Goal: Task Accomplishment & Management: Use online tool/utility

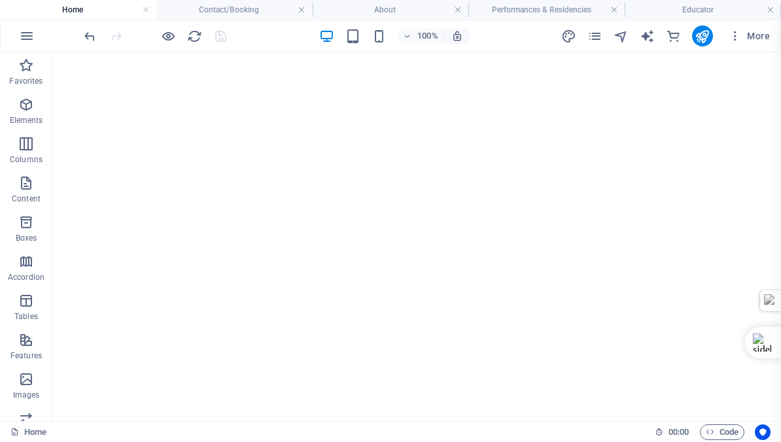
click at [528, 8] on h4 "Performances & Residencies" at bounding box center [546, 10] width 156 height 14
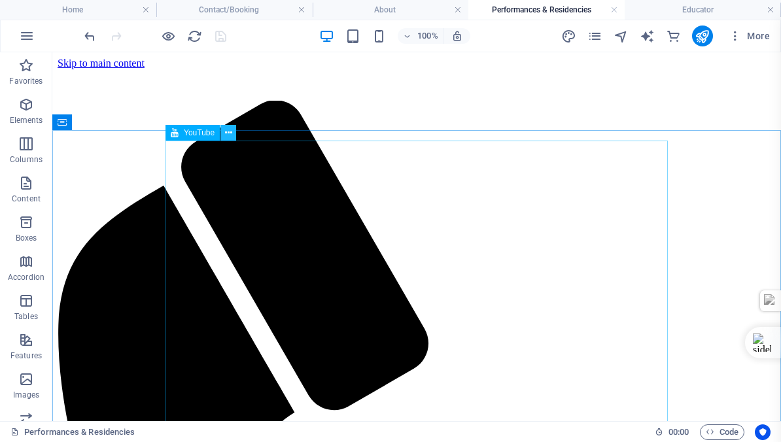
click at [227, 131] on icon at bounding box center [228, 133] width 7 height 14
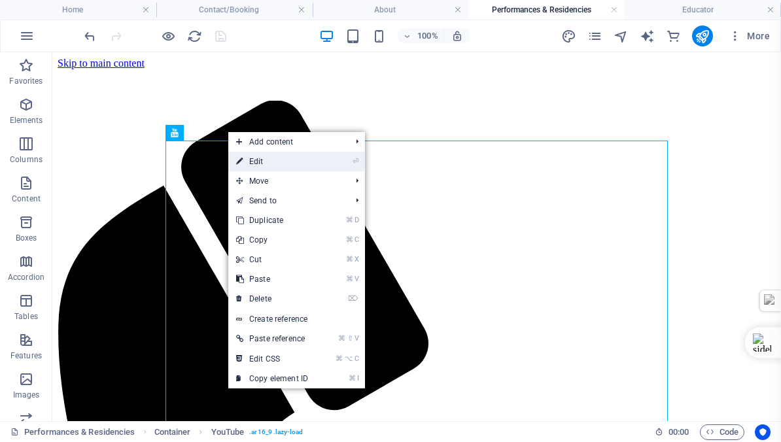
click at [256, 161] on link "⏎ Edit" at bounding box center [272, 162] width 88 height 20
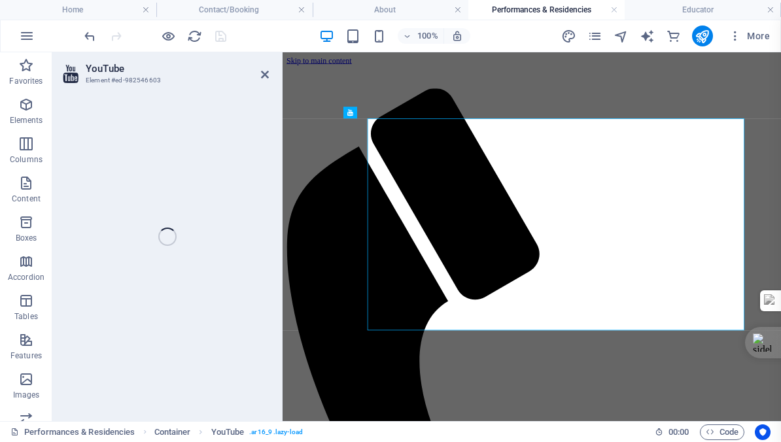
select select "ar16_9"
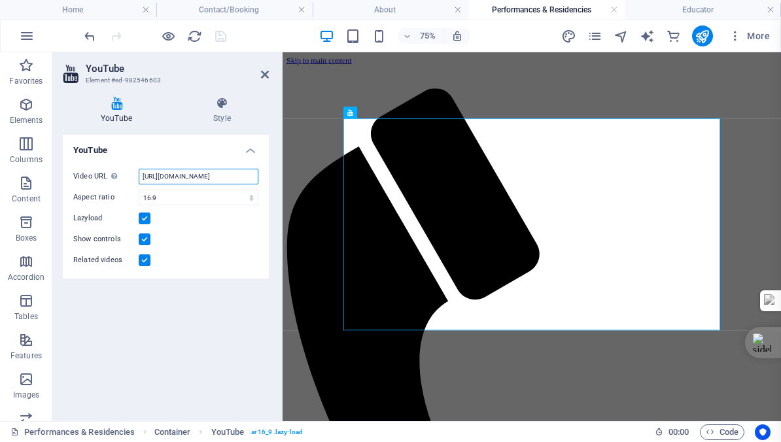
click at [180, 174] on input "[URL][DOMAIN_NAME]" at bounding box center [199, 177] width 120 height 16
paste input "[URL][DOMAIN_NAME]"
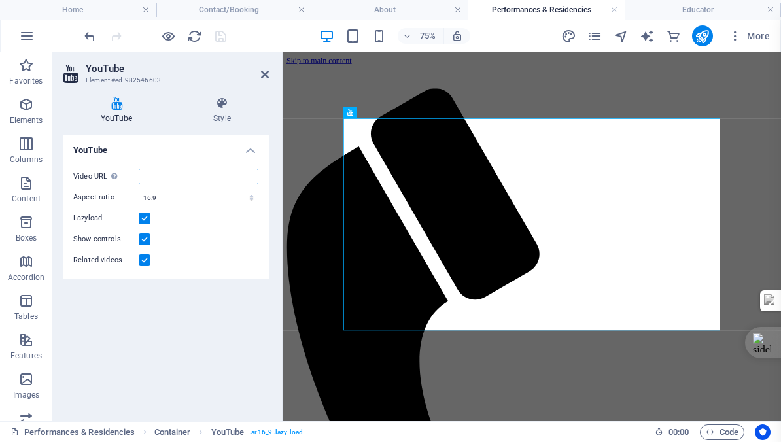
type input "[URL][DOMAIN_NAME]"
click at [221, 35] on icon "save" at bounding box center [220, 36] width 15 height 15
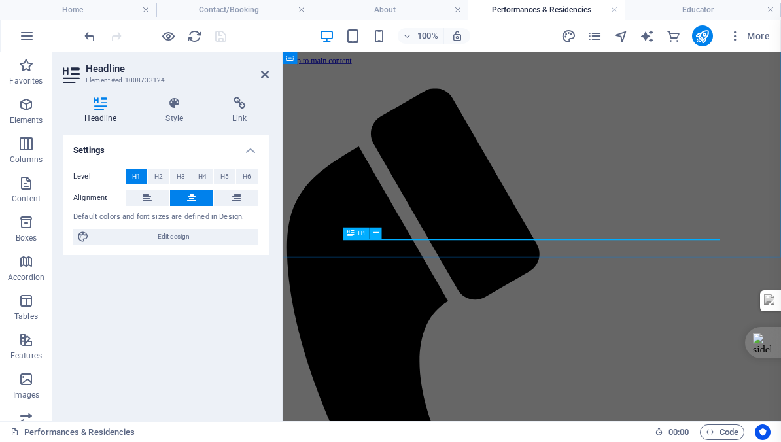
scroll to position [138, 0]
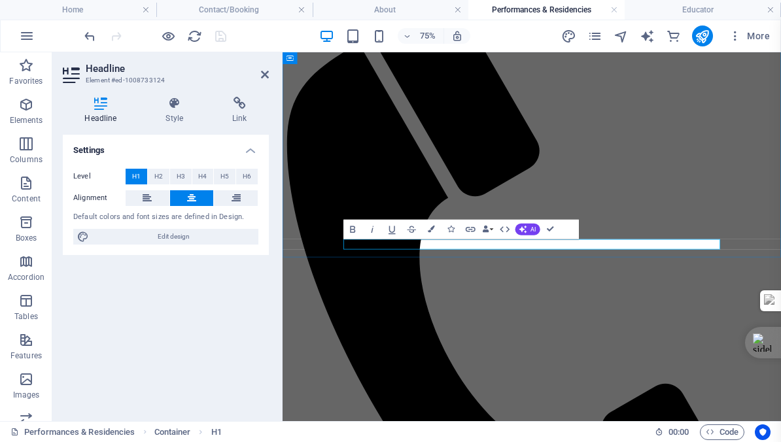
drag, startPoint x: 832, startPoint y: 309, endPoint x: 399, endPoint y: 309, distance: 433.5
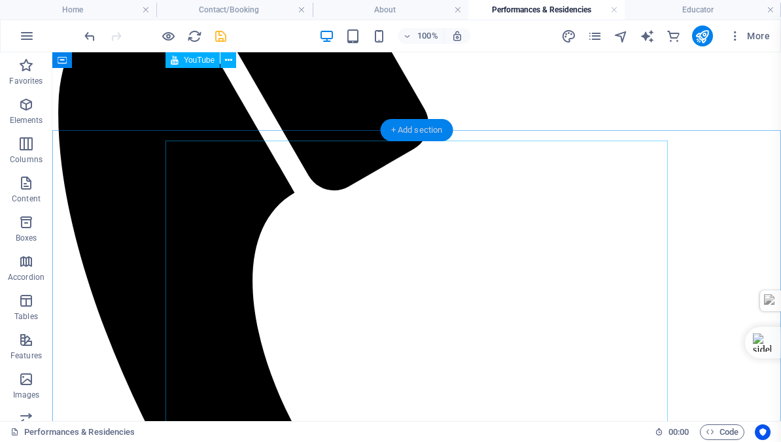
scroll to position [0, 0]
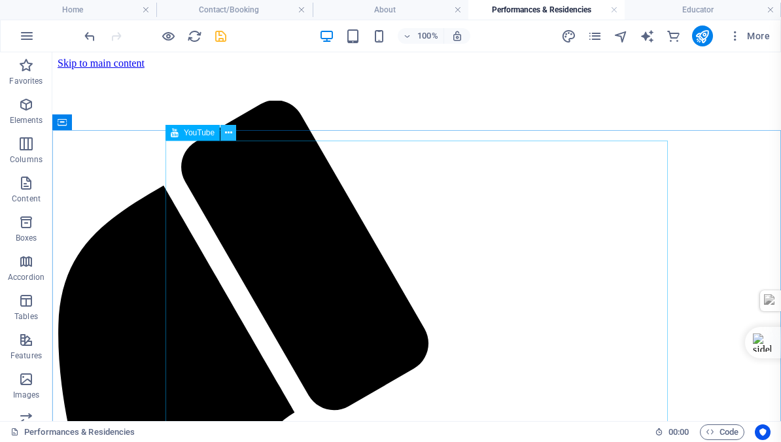
click at [228, 130] on icon at bounding box center [228, 133] width 7 height 14
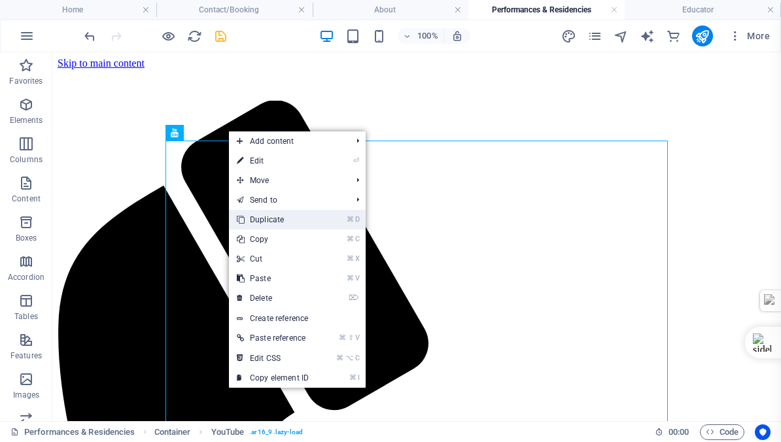
click at [268, 222] on link "⌘ D Duplicate" at bounding box center [273, 220] width 88 height 20
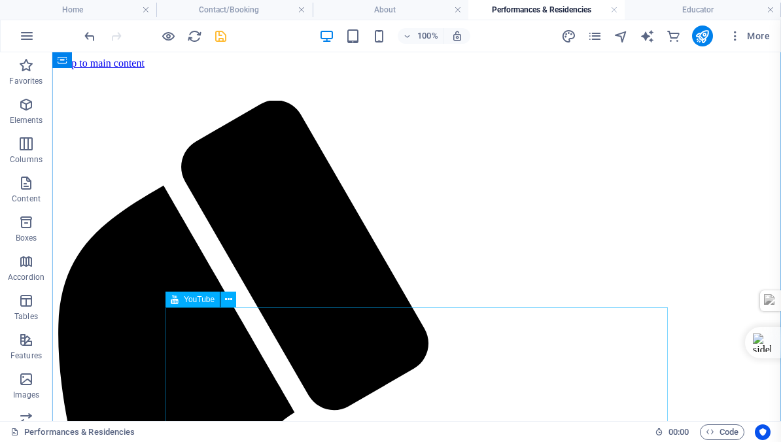
scroll to position [116, 0]
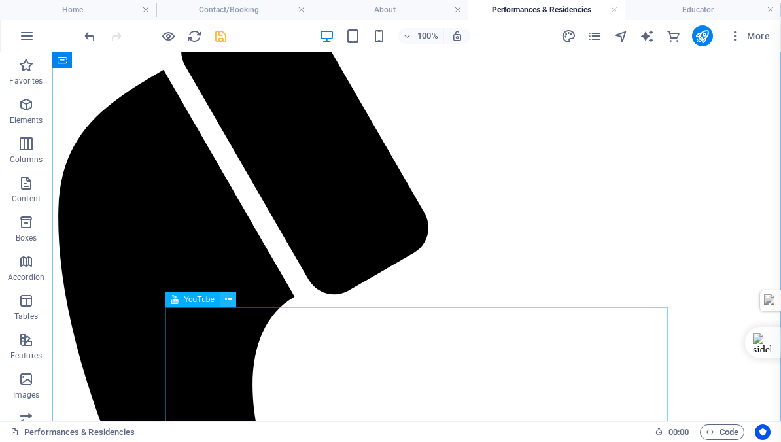
click at [228, 299] on icon at bounding box center [228, 300] width 7 height 14
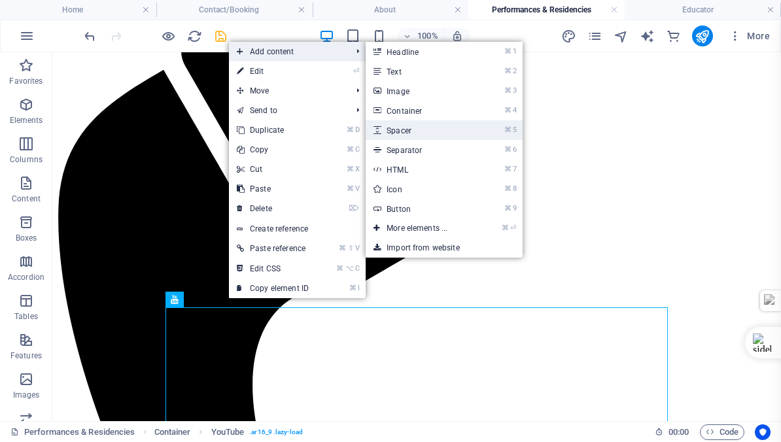
click at [407, 129] on link "⌘ 5 Spacer" at bounding box center [419, 130] width 108 height 20
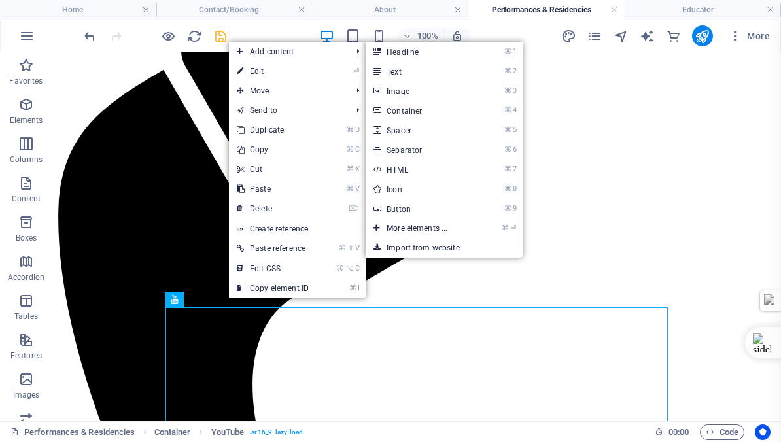
select select "px"
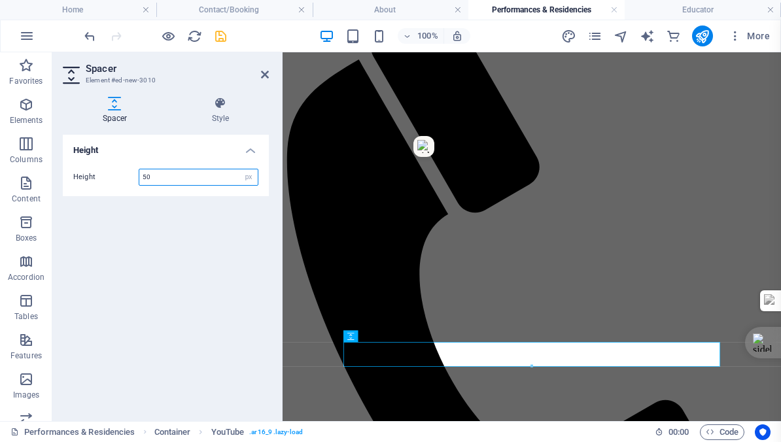
click at [152, 178] on input "50" at bounding box center [198, 177] width 118 height 16
click at [159, 178] on input "50" at bounding box center [198, 177] width 118 height 16
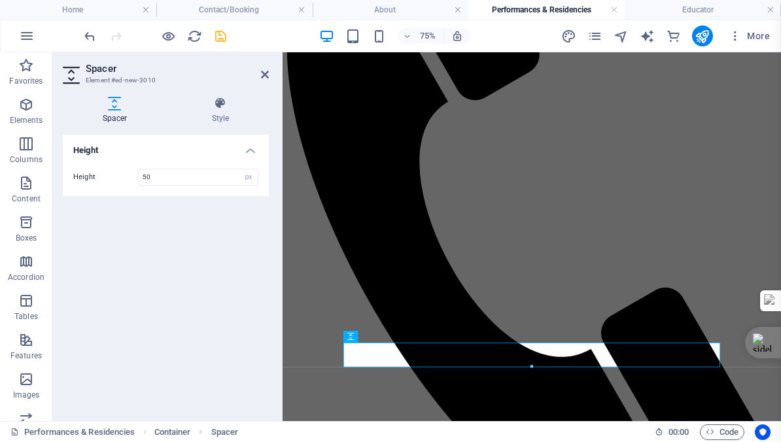
click at [218, 38] on icon "save" at bounding box center [220, 36] width 15 height 15
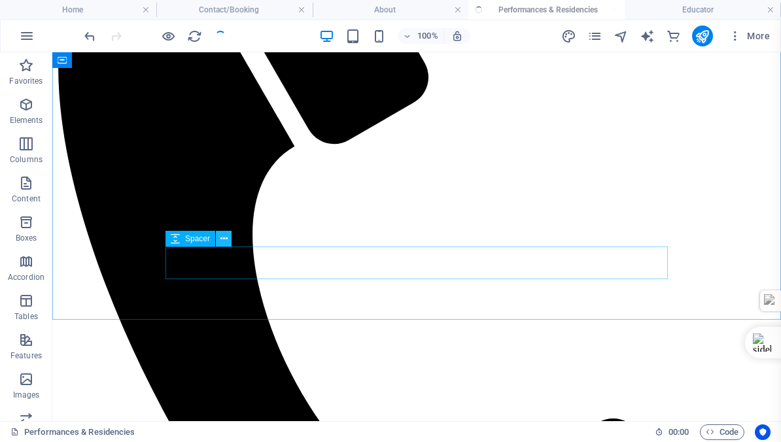
scroll to position [459, 0]
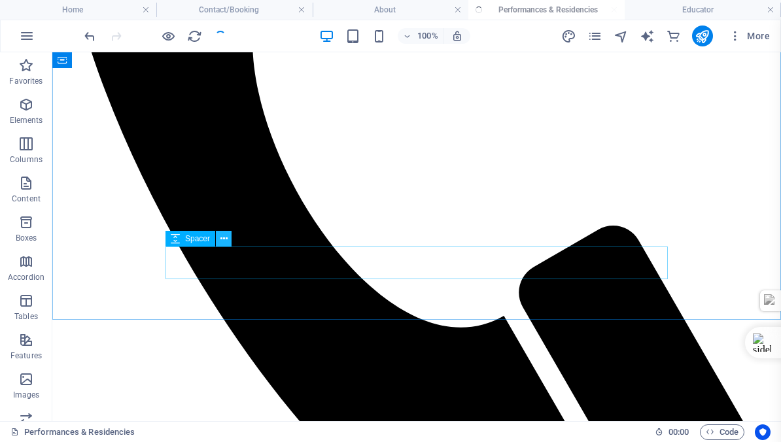
click at [222, 239] on icon at bounding box center [223, 239] width 7 height 14
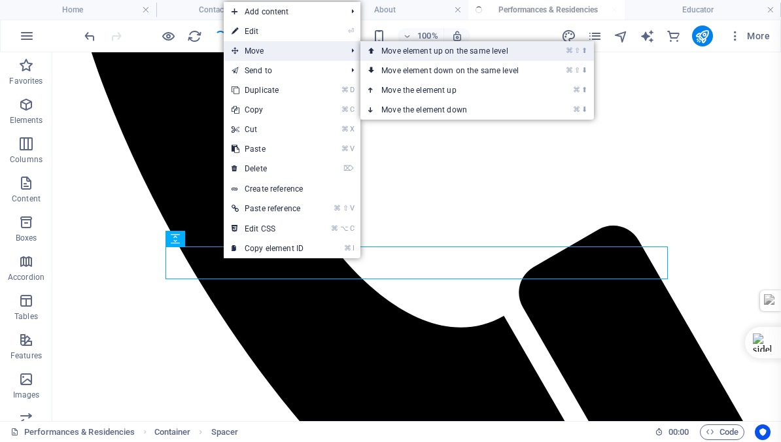
click at [429, 48] on link "⌘ ⇧ ⬆ Move element up on the same level" at bounding box center [452, 51] width 184 height 20
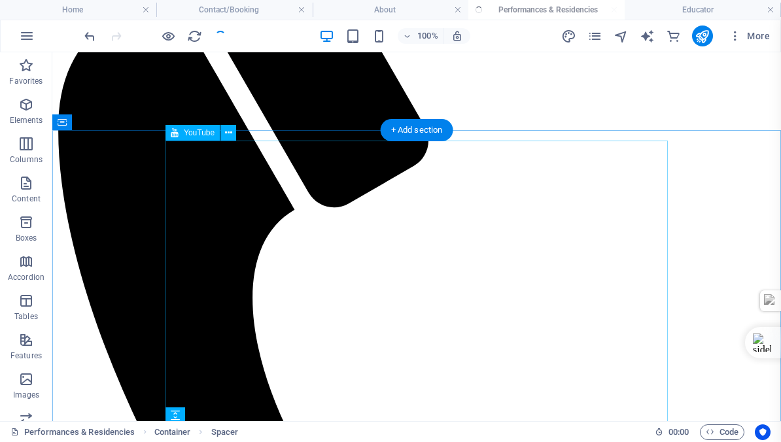
scroll to position [0, 0]
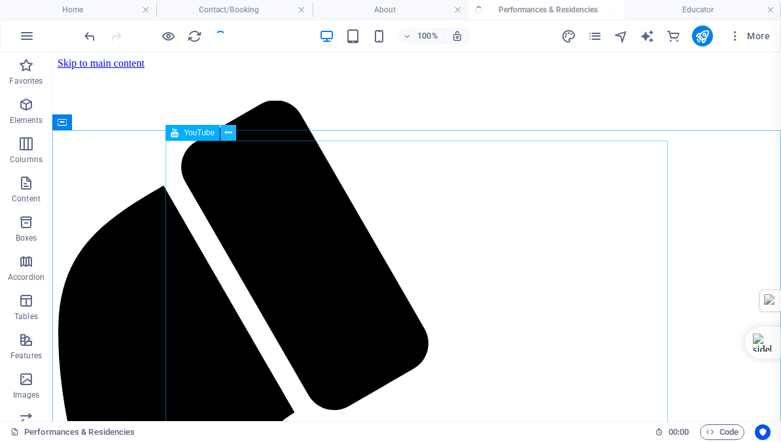
click at [228, 131] on icon at bounding box center [228, 133] width 7 height 14
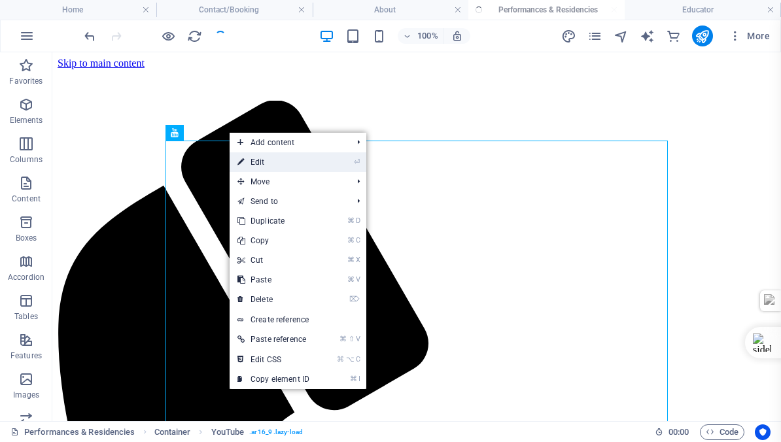
click at [260, 161] on link "⏎ Edit" at bounding box center [273, 162] width 88 height 20
select select "ar16_9"
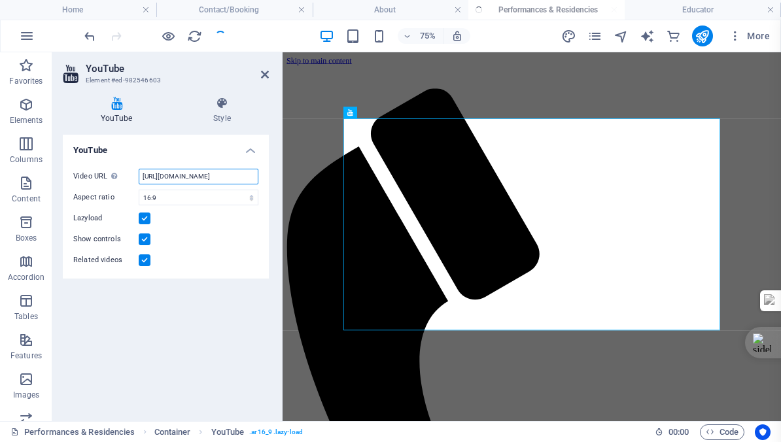
click at [176, 176] on input "[URL][DOMAIN_NAME]" at bounding box center [199, 177] width 120 height 16
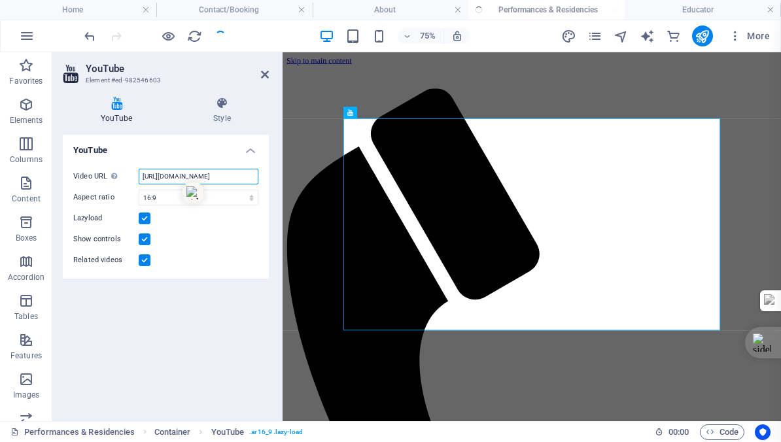
click at [176, 176] on input "[URL][DOMAIN_NAME]" at bounding box center [199, 177] width 120 height 16
click at [171, 176] on input "[URL][DOMAIN_NAME]" at bounding box center [199, 177] width 120 height 16
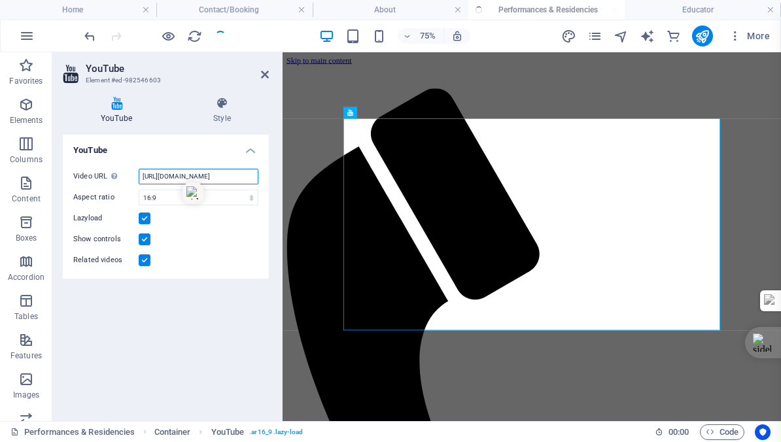
click at [171, 176] on input "[URL][DOMAIN_NAME]" at bounding box center [199, 177] width 120 height 16
click at [144, 175] on input "[URL][DOMAIN_NAME]" at bounding box center [199, 177] width 120 height 16
click at [214, 175] on input "[URL][DOMAIN_NAME]" at bounding box center [199, 177] width 120 height 16
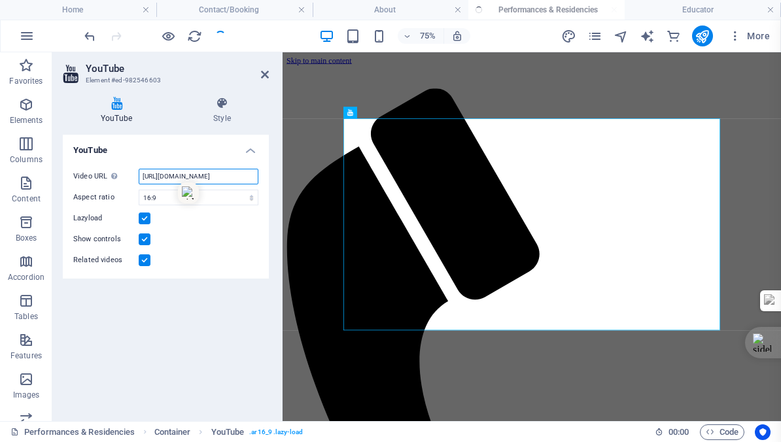
click at [214, 175] on input "[URL][DOMAIN_NAME]" at bounding box center [199, 177] width 120 height 16
click at [143, 175] on input "[URL][DOMAIN_NAME]" at bounding box center [199, 177] width 120 height 16
click at [143, 177] on input "[URL][DOMAIN_NAME]" at bounding box center [199, 177] width 120 height 16
drag, startPoint x: 246, startPoint y: 177, endPoint x: 272, endPoint y: 178, distance: 26.2
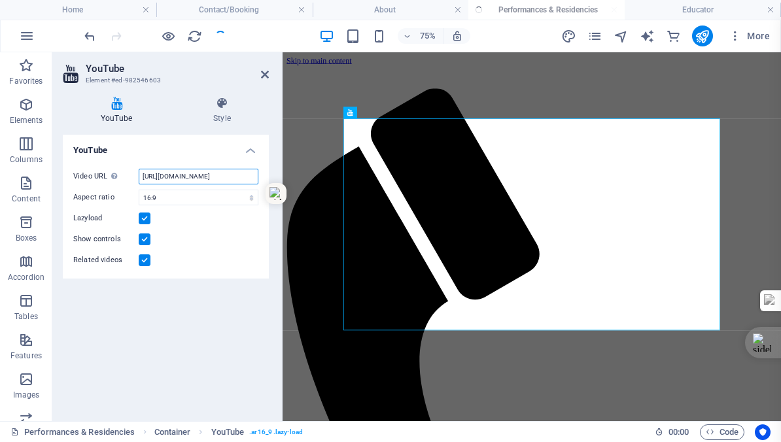
click at [272, 178] on div "YouTube Style YouTube Video URL Insert (or paste) a video URL. [URL][DOMAIN_NAM…" at bounding box center [165, 253] width 227 height 335
paste input "[URL][DOMAIN_NAME]"
type input "[URL][DOMAIN_NAME]"
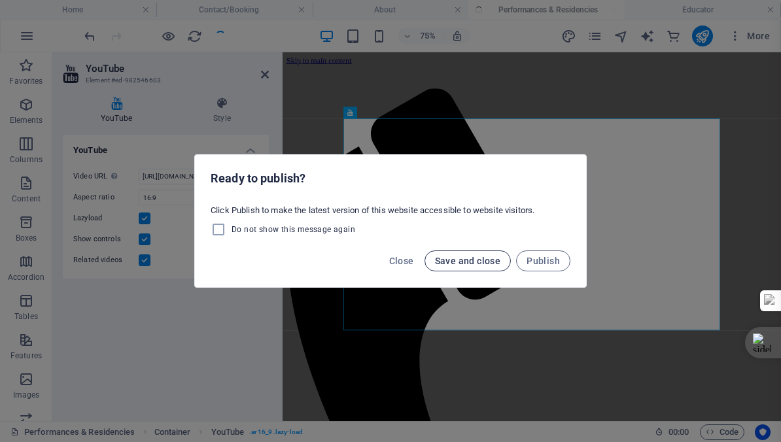
scroll to position [0, 0]
click at [460, 262] on span "Save and close" at bounding box center [468, 261] width 66 height 10
click at [458, 259] on span "Save and close" at bounding box center [468, 261] width 66 height 10
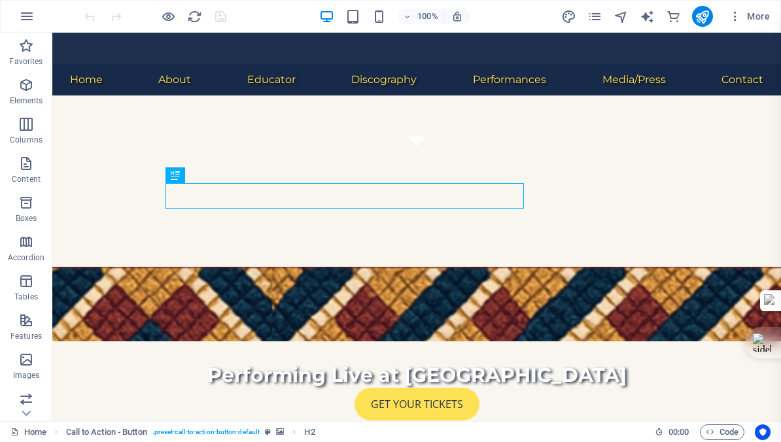
scroll to position [263, 0]
click at [32, 433] on link "Home" at bounding box center [28, 432] width 36 height 16
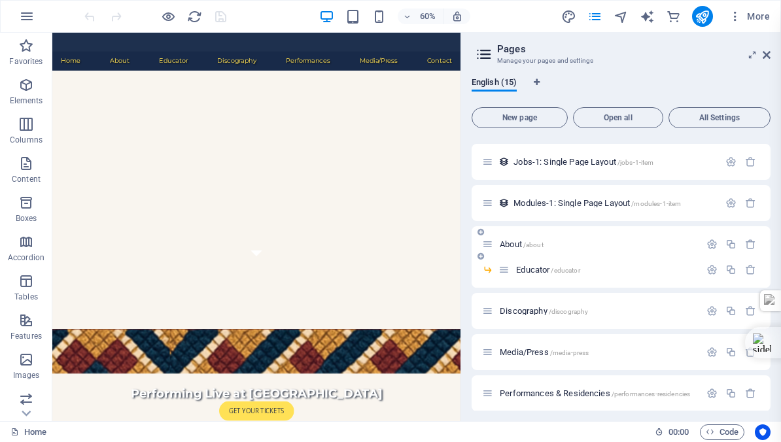
scroll to position [330, 0]
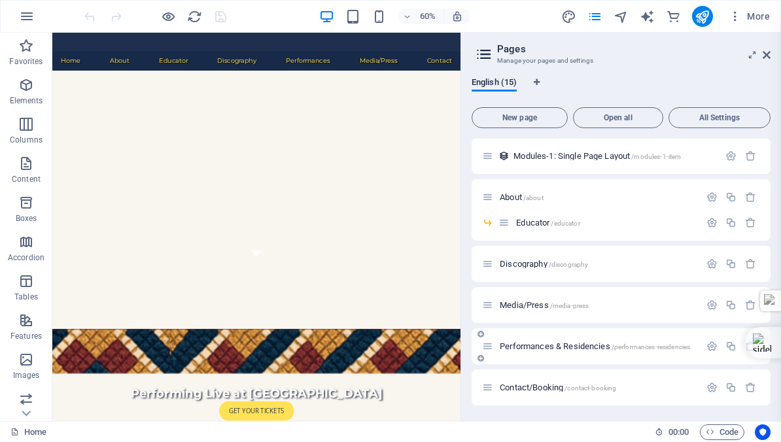
click at [523, 345] on span "Performances & Residencies /performances-residencies" at bounding box center [595, 346] width 190 height 10
click at [523, 345] on div "Home / Subpage /subpage Legal Notice /legal-notice Privacy /privacy New Collect…" at bounding box center [620, 106] width 299 height 597
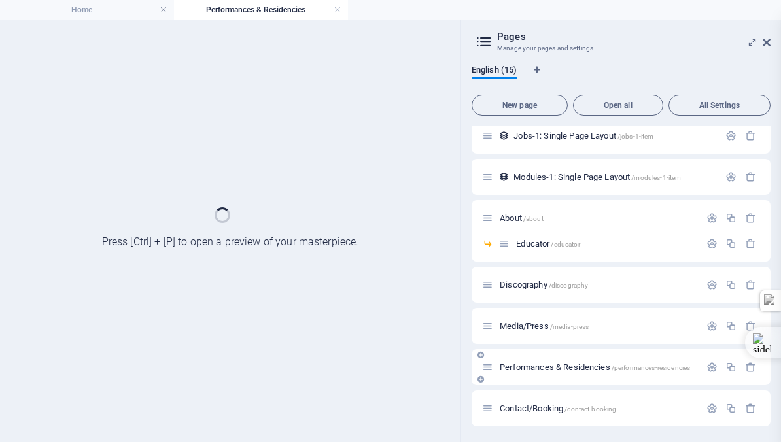
scroll to position [0, 0]
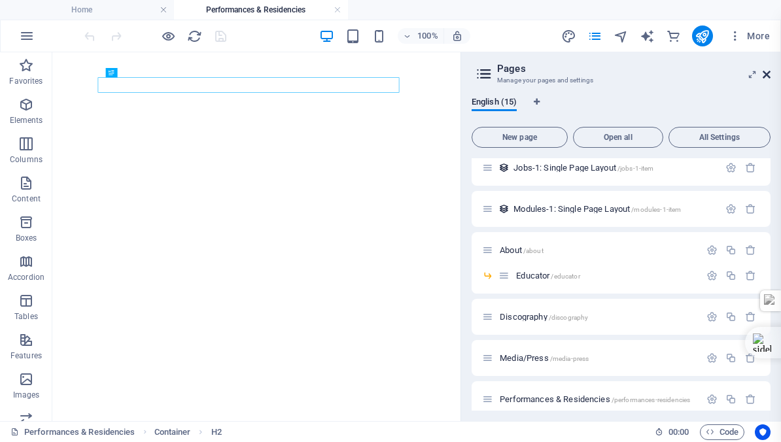
click at [771, 74] on aside "Pages Manage your pages and settings English (15) New page Open all All Setting…" at bounding box center [620, 236] width 320 height 369
click at [766, 73] on icon at bounding box center [766, 74] width 8 height 10
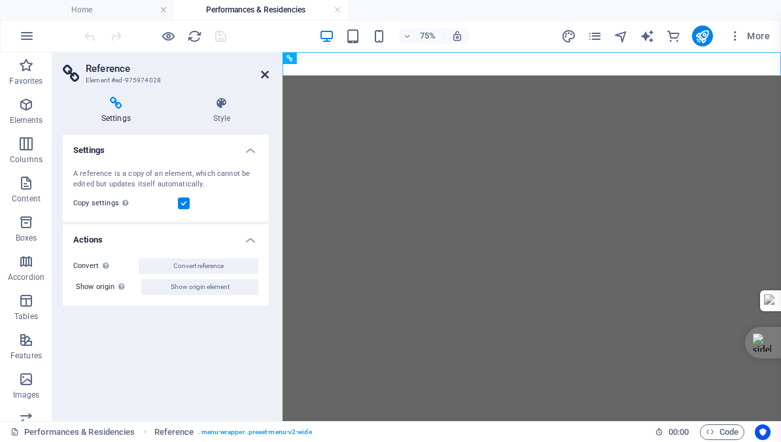
click at [264, 75] on icon at bounding box center [265, 74] width 8 height 10
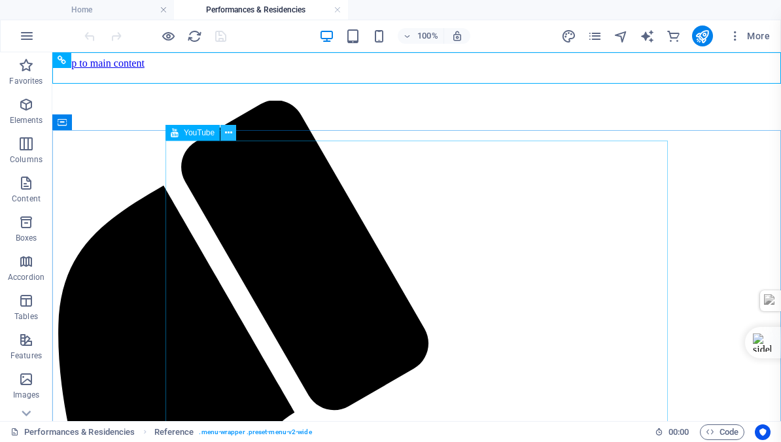
click at [228, 129] on icon at bounding box center [228, 133] width 7 height 14
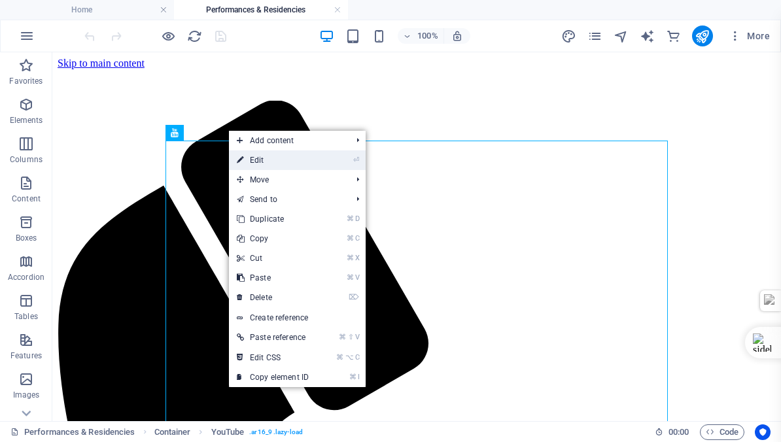
click at [258, 159] on link "⏎ Edit" at bounding box center [273, 160] width 88 height 20
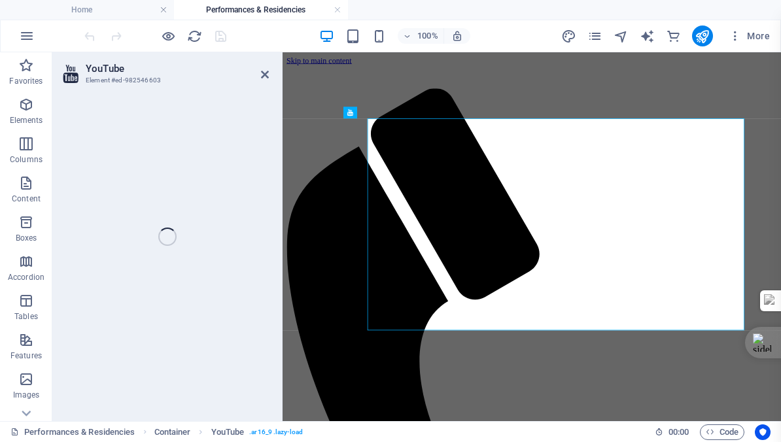
select select "ar16_9"
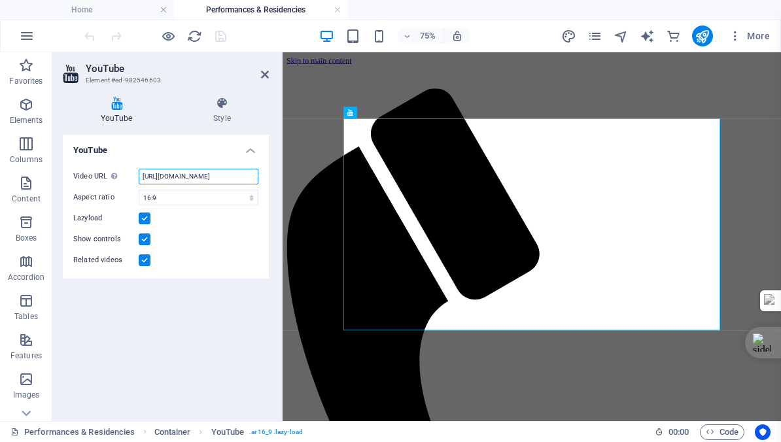
click at [175, 175] on input "https://www.youtube.com/watch?v=XcdUCFhOnlQ" at bounding box center [199, 177] width 120 height 16
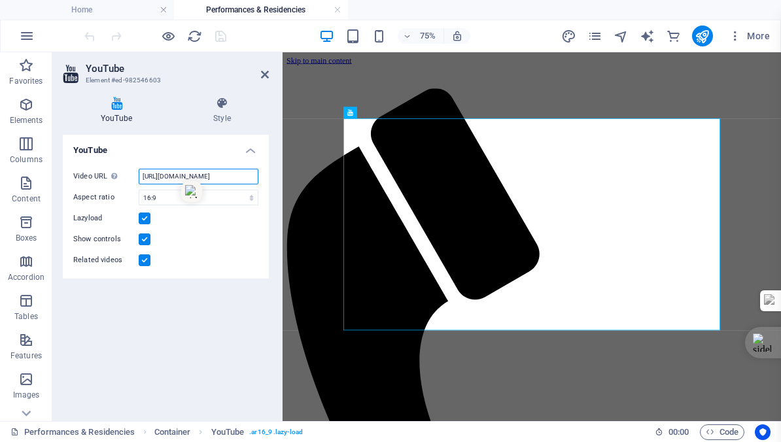
click at [175, 175] on input "https://www.youtube.com/watch?v=XcdUCFhOnlQ" at bounding box center [199, 177] width 120 height 16
click at [265, 75] on icon at bounding box center [265, 74] width 8 height 10
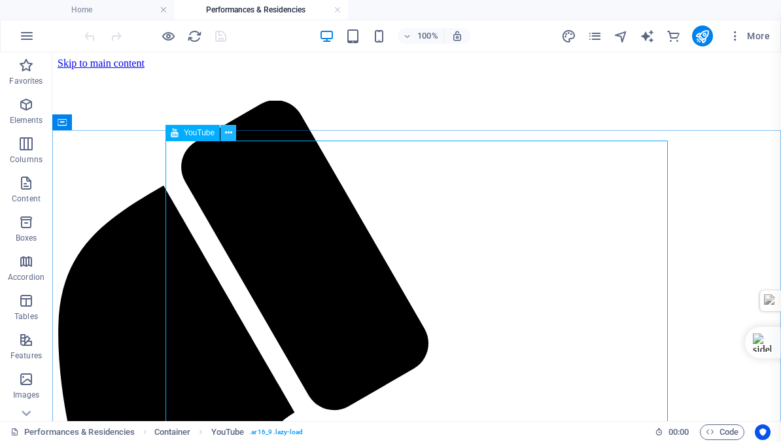
click at [229, 131] on icon at bounding box center [228, 133] width 7 height 14
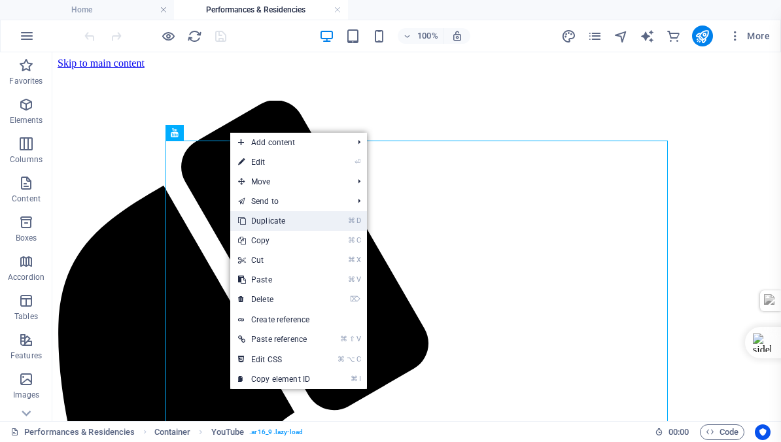
click at [263, 220] on link "⌘ D Duplicate" at bounding box center [274, 221] width 88 height 20
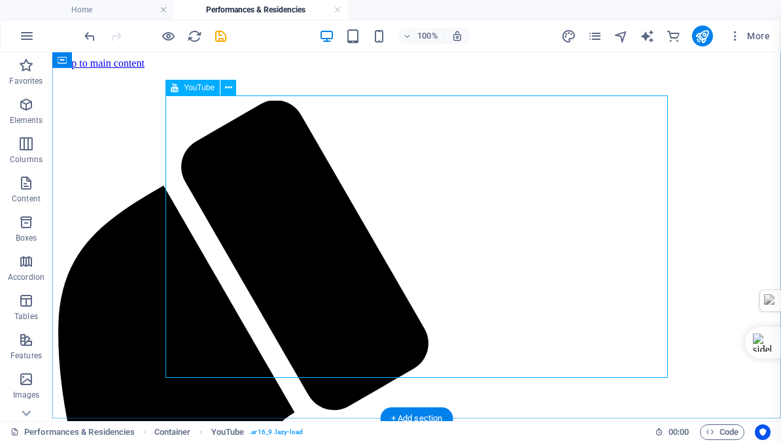
scroll to position [328, 0]
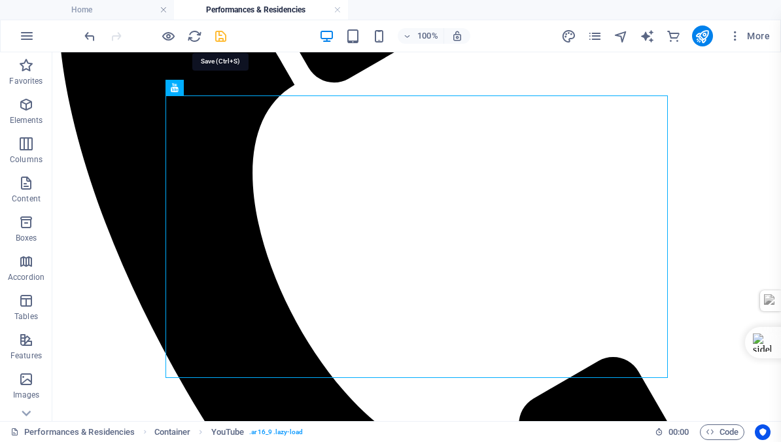
click at [218, 36] on icon "save" at bounding box center [220, 36] width 15 height 15
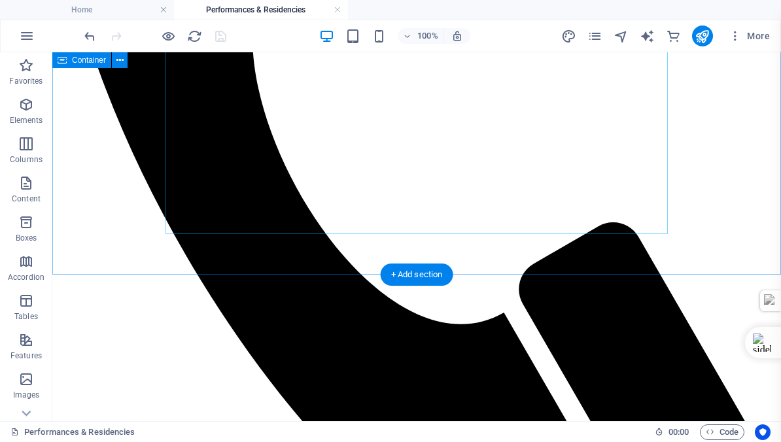
scroll to position [501, 0]
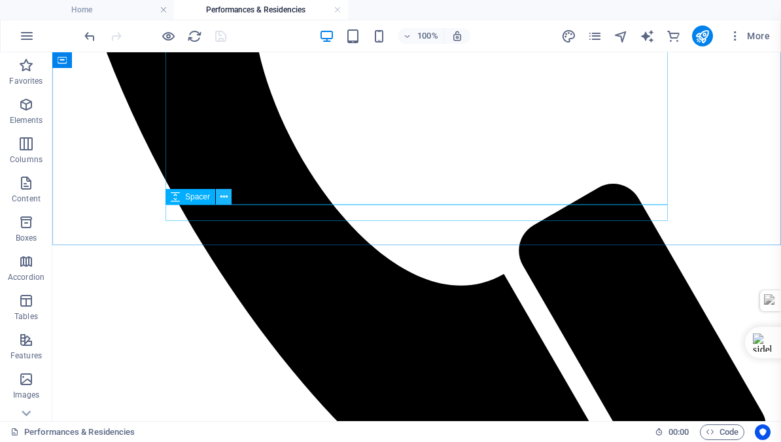
click at [224, 195] on icon at bounding box center [223, 197] width 7 height 14
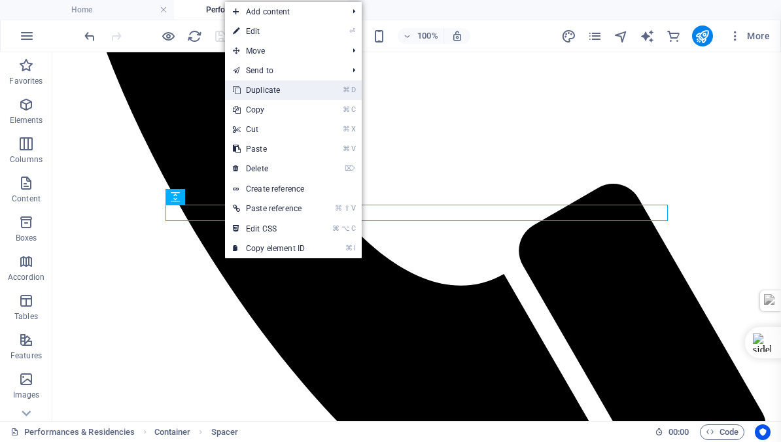
click at [260, 89] on link "⌘ D Duplicate" at bounding box center [269, 90] width 88 height 20
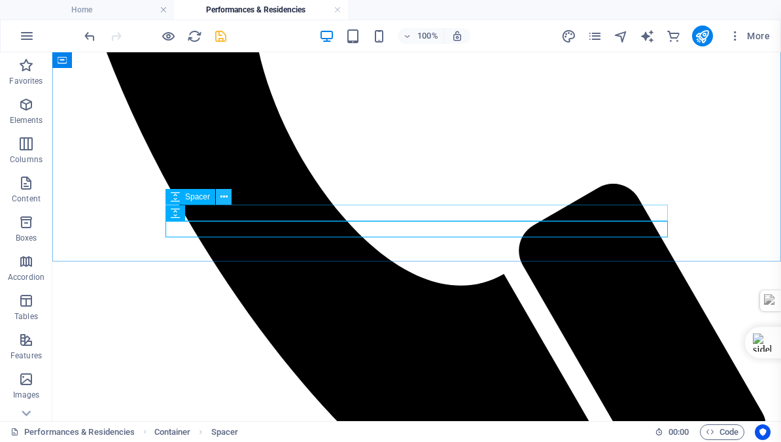
click at [223, 195] on icon at bounding box center [223, 197] width 7 height 14
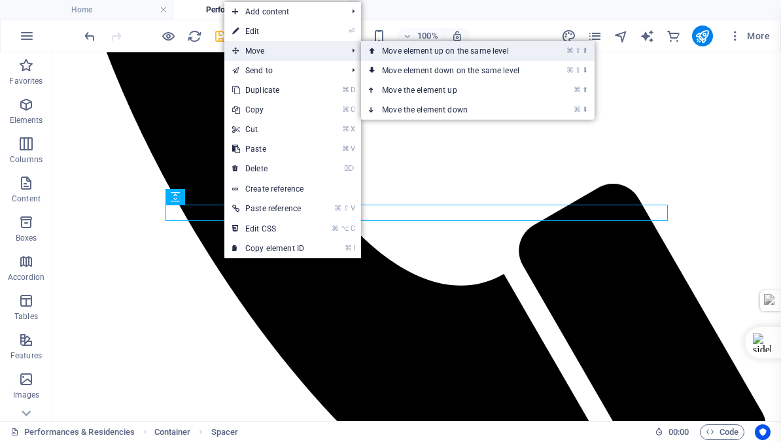
click at [404, 50] on link "⌘ ⇧ ⬆ Move element up on the same level" at bounding box center [453, 51] width 184 height 20
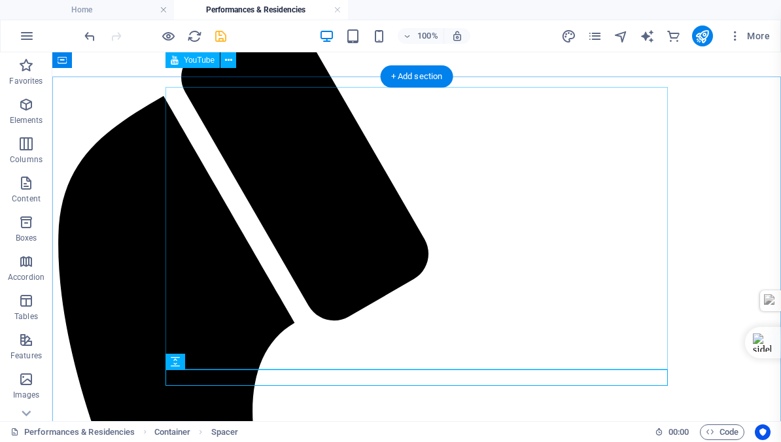
scroll to position [0, 0]
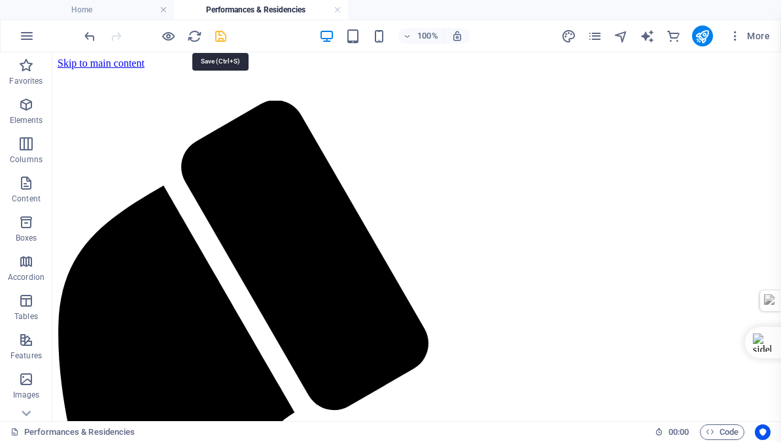
click at [220, 37] on icon "save" at bounding box center [220, 36] width 15 height 15
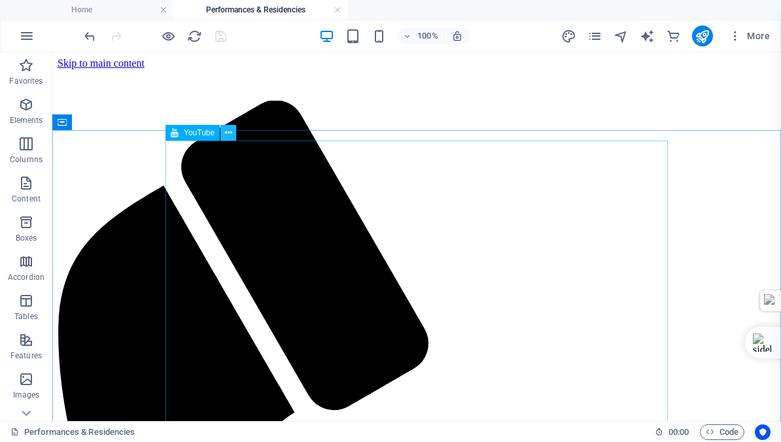
click at [229, 133] on icon at bounding box center [228, 133] width 7 height 14
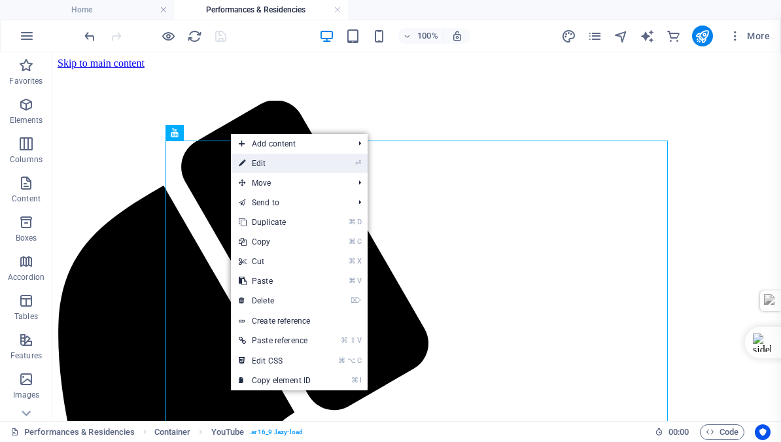
click at [260, 165] on link "⏎ Edit" at bounding box center [275, 164] width 88 height 20
select select "ar16_9"
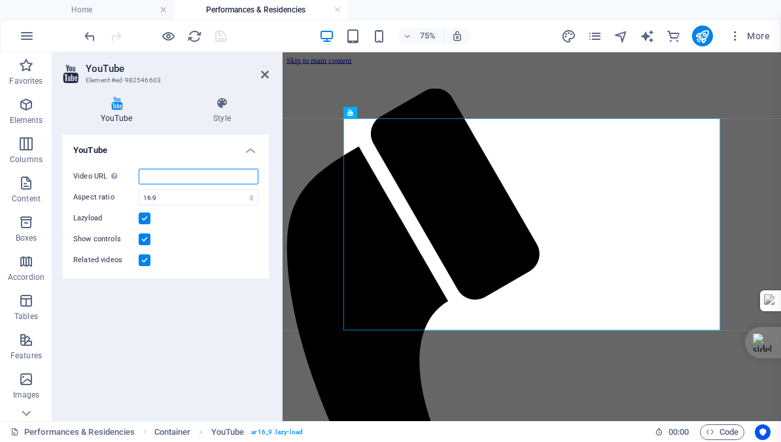
click at [157, 173] on input "Video URL Insert (or paste) a video URL." at bounding box center [199, 177] width 120 height 16
paste input "[URL][DOMAIN_NAME]"
type input "[URL][DOMAIN_NAME]"
click at [219, 33] on icon "save" at bounding box center [220, 36] width 15 height 15
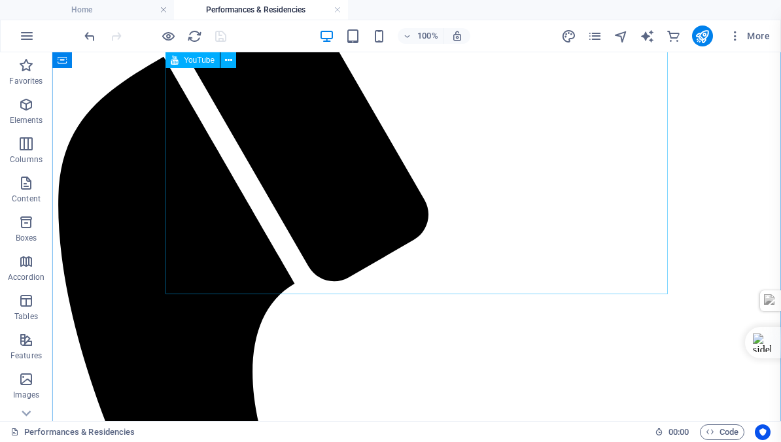
scroll to position [79, 0]
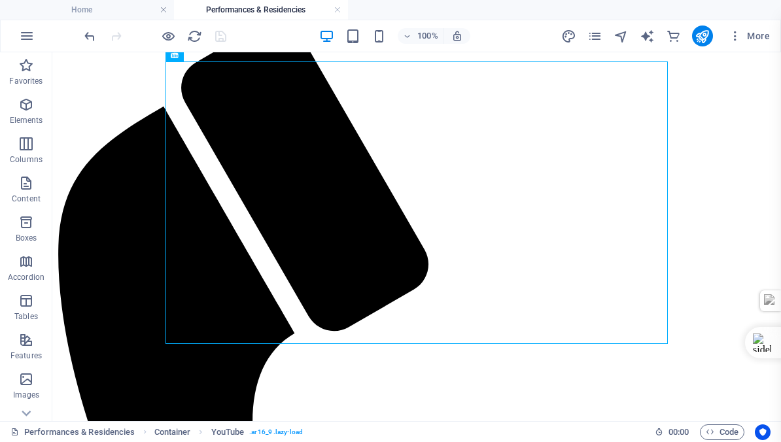
click at [222, 36] on div at bounding box center [155, 35] width 146 height 21
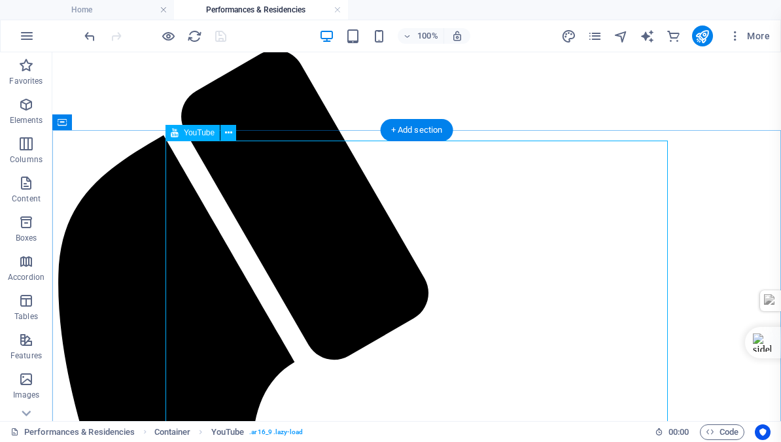
scroll to position [0, 0]
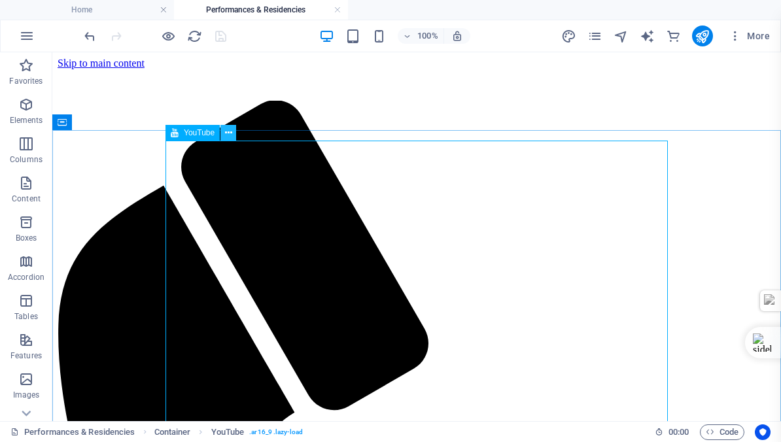
click at [228, 132] on icon at bounding box center [228, 133] width 7 height 14
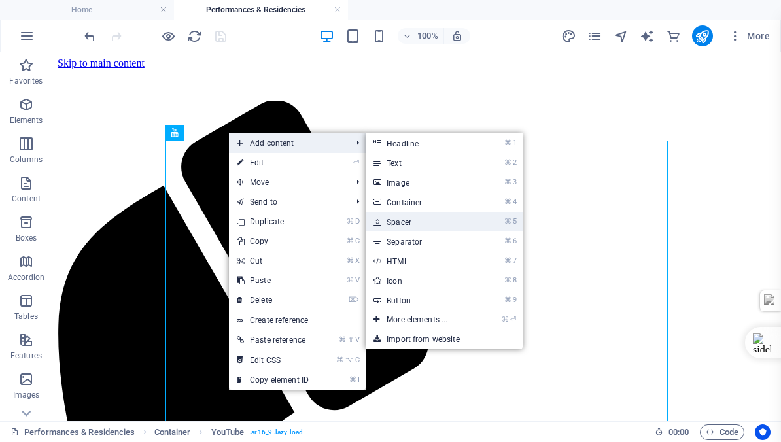
click at [392, 220] on link "⌘ 5 Spacer" at bounding box center [419, 222] width 108 height 20
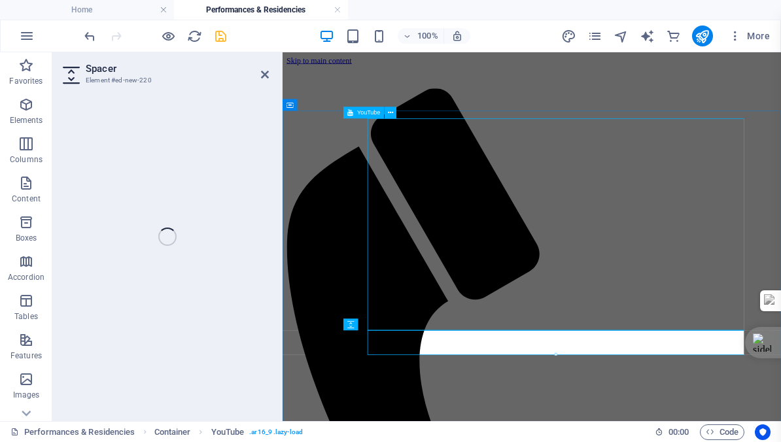
select select "px"
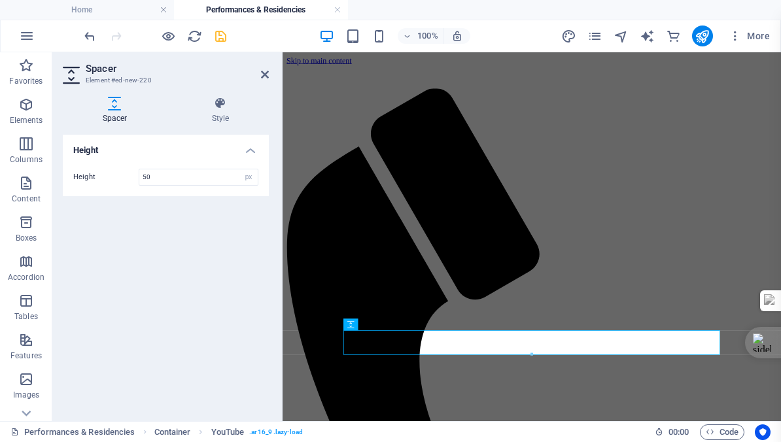
drag, startPoint x: 218, startPoint y: 37, endPoint x: 174, endPoint y: 188, distance: 157.9
click at [218, 37] on icon "save" at bounding box center [220, 36] width 15 height 15
click at [220, 36] on div at bounding box center [155, 35] width 146 height 21
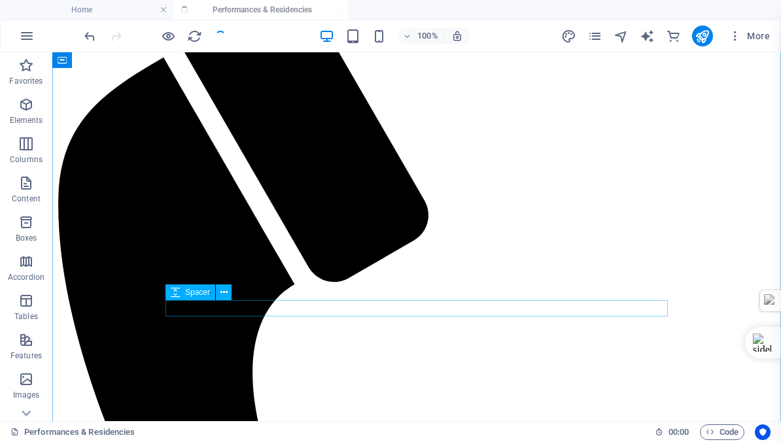
scroll to position [156, 0]
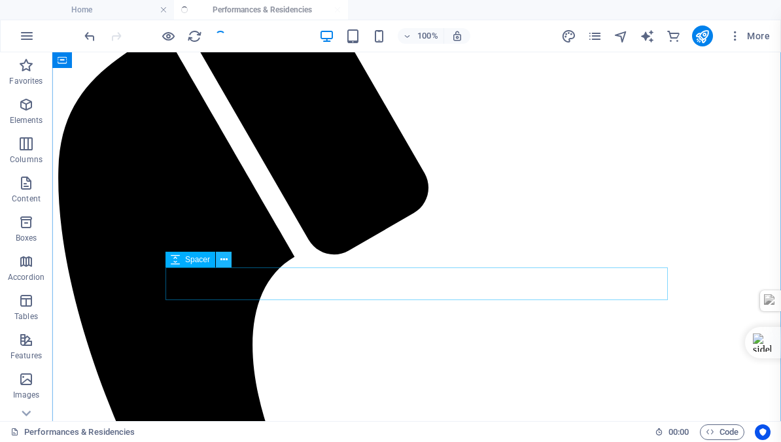
click at [224, 259] on icon at bounding box center [223, 260] width 7 height 14
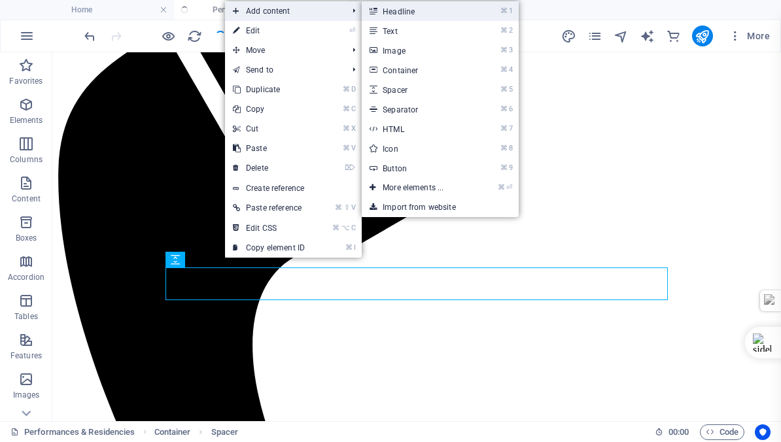
click at [407, 9] on link "⌘ 1 Headline" at bounding box center [416, 11] width 108 height 20
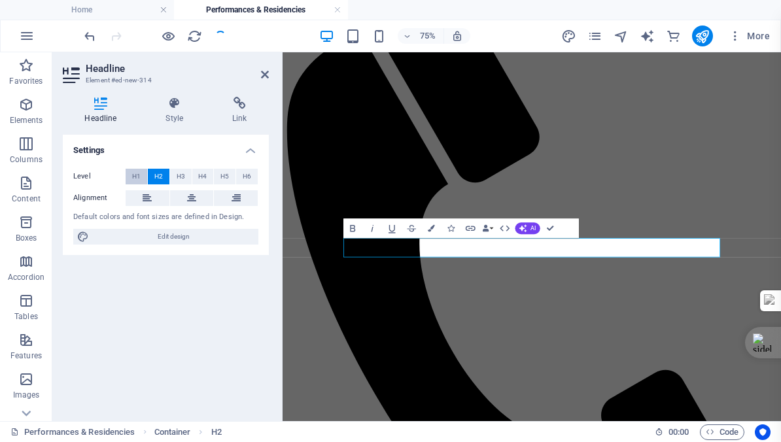
click at [136, 177] on span "H1" at bounding box center [136, 177] width 8 height 16
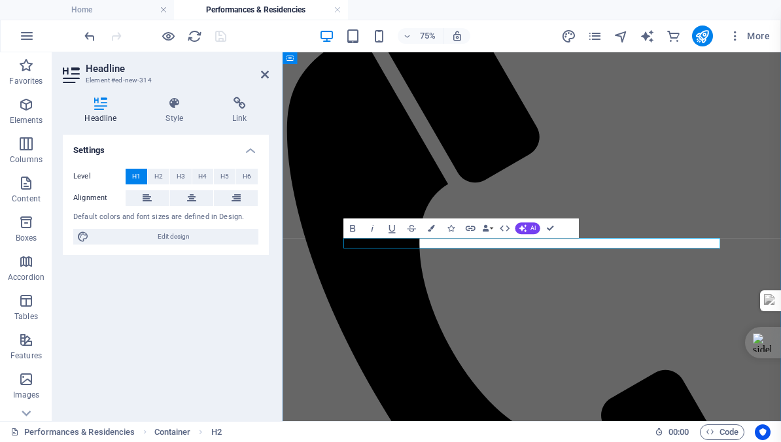
drag, startPoint x: 462, startPoint y: 309, endPoint x: 365, endPoint y: 305, distance: 96.8
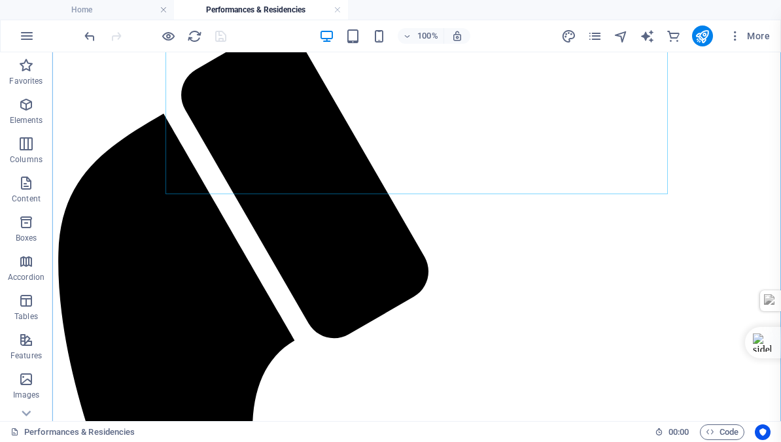
scroll to position [229, 0]
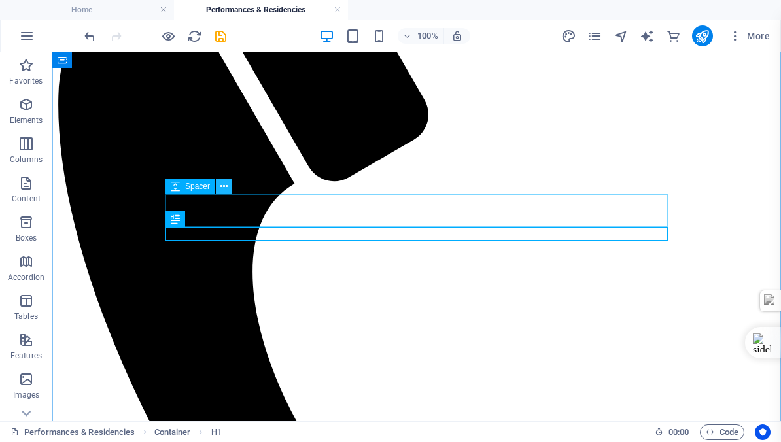
click at [222, 185] on icon at bounding box center [223, 187] width 7 height 14
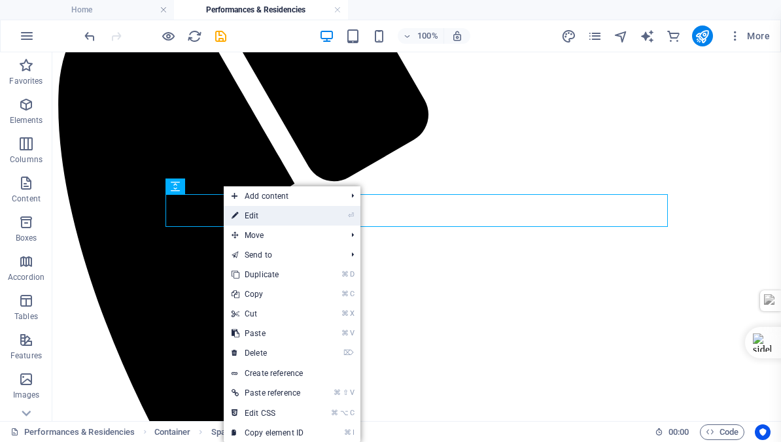
click at [254, 216] on link "⏎ Edit" at bounding box center [268, 216] width 88 height 20
select select "px"
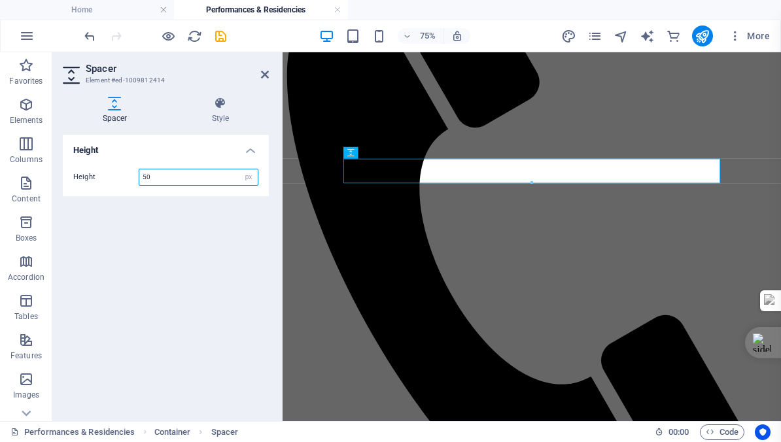
click at [156, 175] on input "50" at bounding box center [198, 177] width 118 height 16
type input "5"
type input "25"
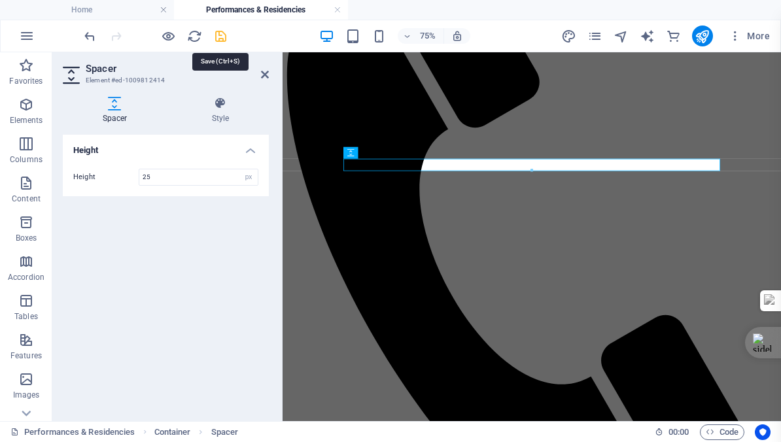
drag, startPoint x: 220, startPoint y: 36, endPoint x: 182, endPoint y: 22, distance: 41.2
click at [220, 36] on icon "save" at bounding box center [220, 36] width 15 height 15
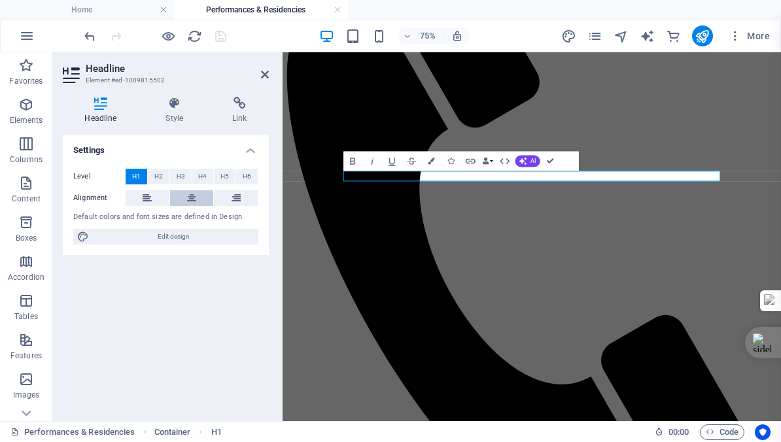
click at [192, 196] on icon at bounding box center [191, 198] width 9 height 16
click at [222, 35] on icon "save" at bounding box center [220, 36] width 15 height 15
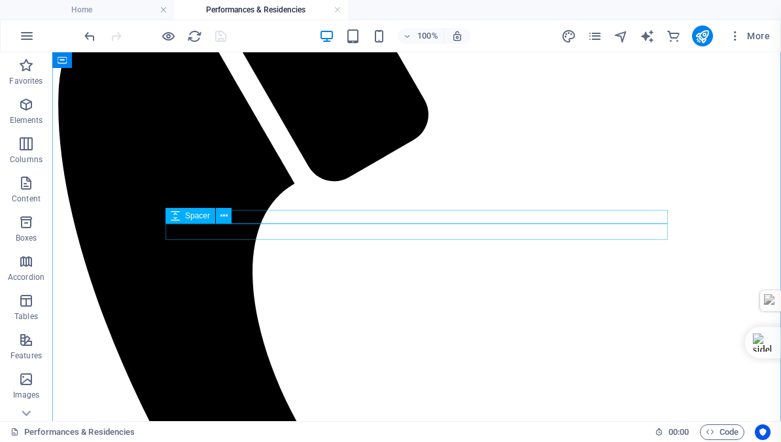
scroll to position [229, 0]
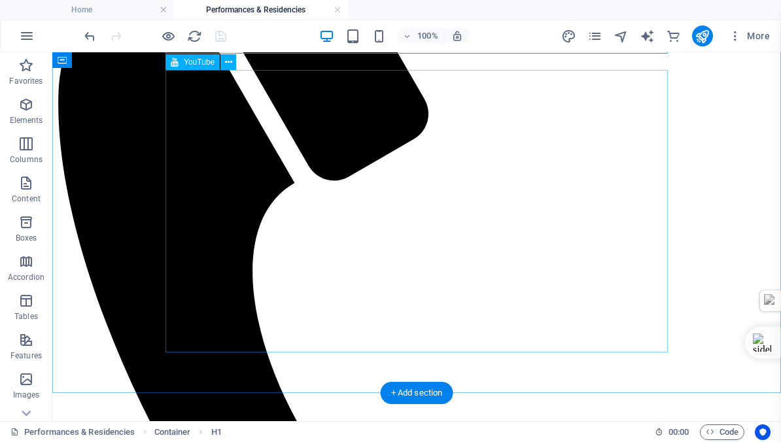
scroll to position [427, 0]
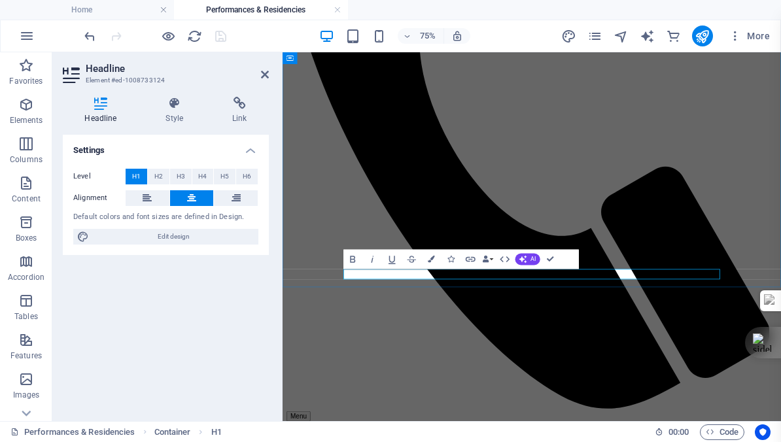
drag, startPoint x: 835, startPoint y: 347, endPoint x: 398, endPoint y: 346, distance: 437.4
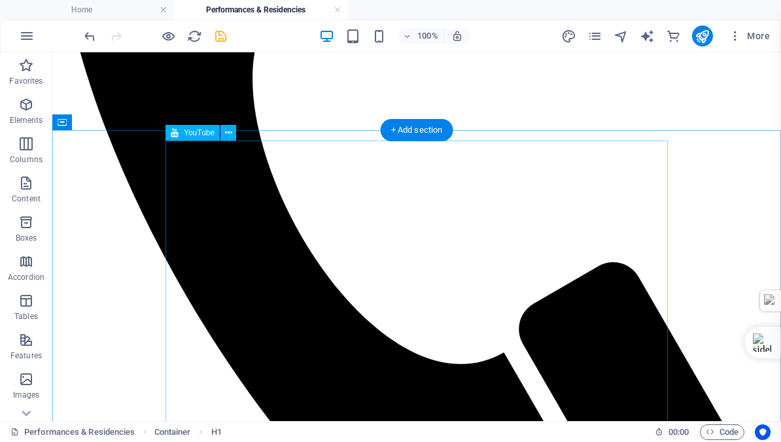
scroll to position [0, 0]
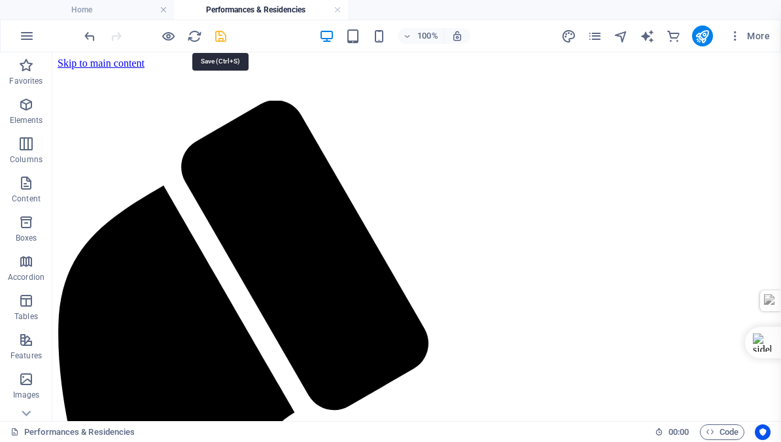
click at [218, 38] on icon "save" at bounding box center [220, 36] width 15 height 15
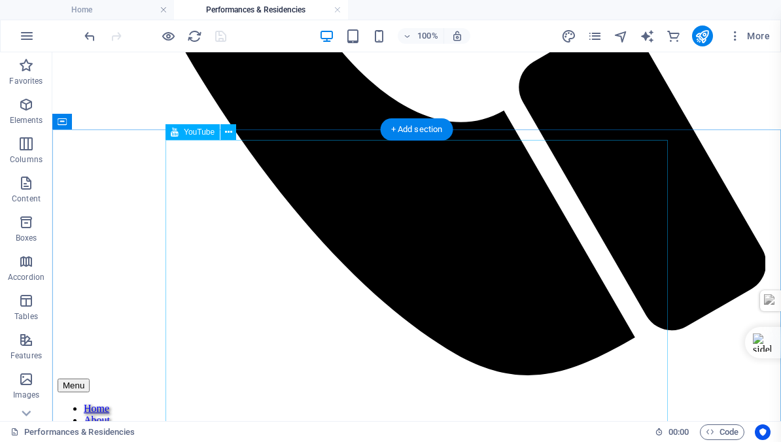
scroll to position [663, 0]
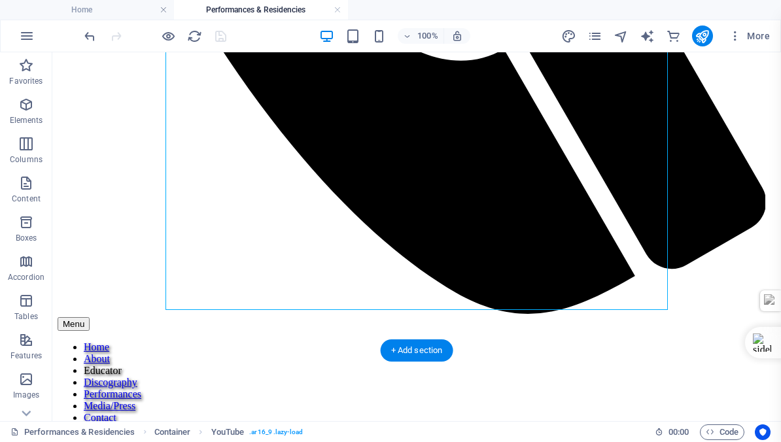
scroll to position [872, 0]
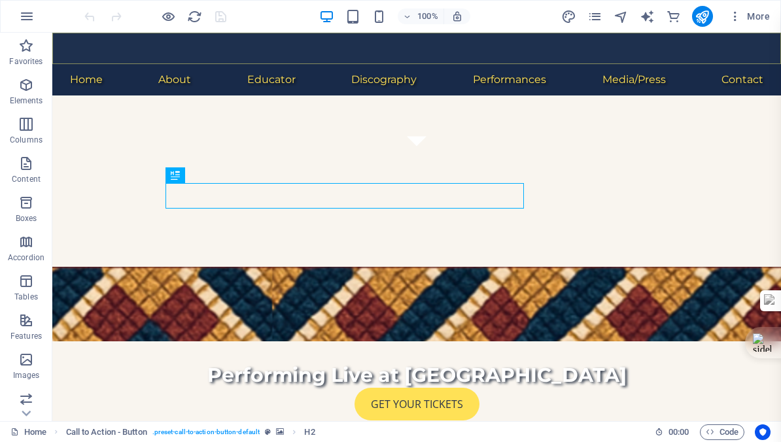
scroll to position [263, 0]
click at [30, 433] on link "Home" at bounding box center [28, 432] width 36 height 16
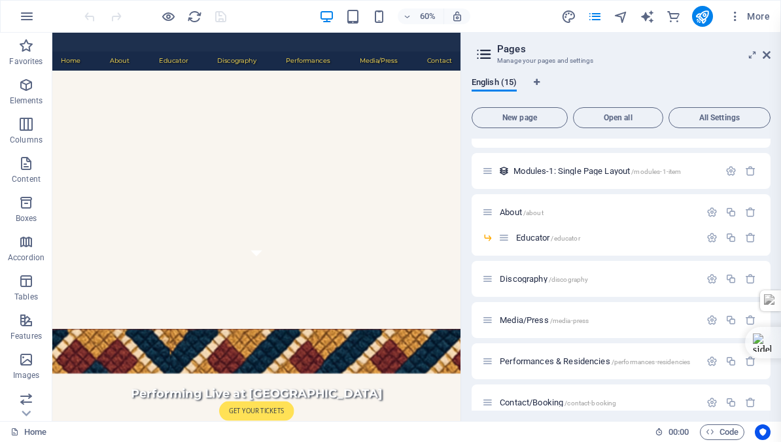
scroll to position [330, 0]
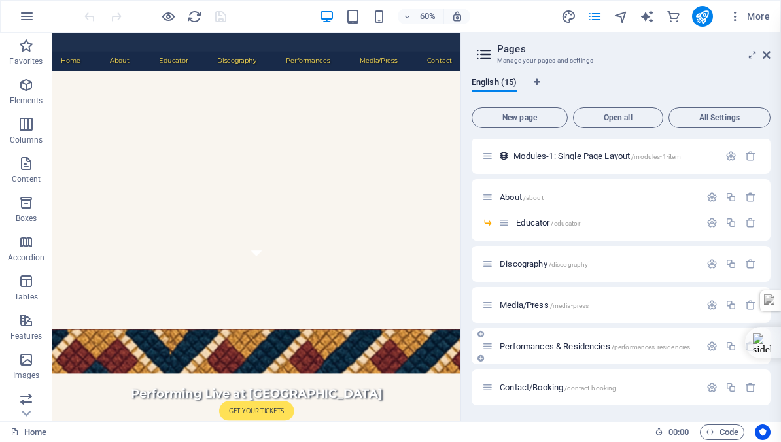
click at [541, 345] on span "Performances & Residencies /performances-residencies" at bounding box center [595, 346] width 190 height 10
click at [541, 345] on div "Home / Subpage /subpage Legal Notice /legal-notice Privacy /privacy New Collect…" at bounding box center [620, 106] width 299 height 597
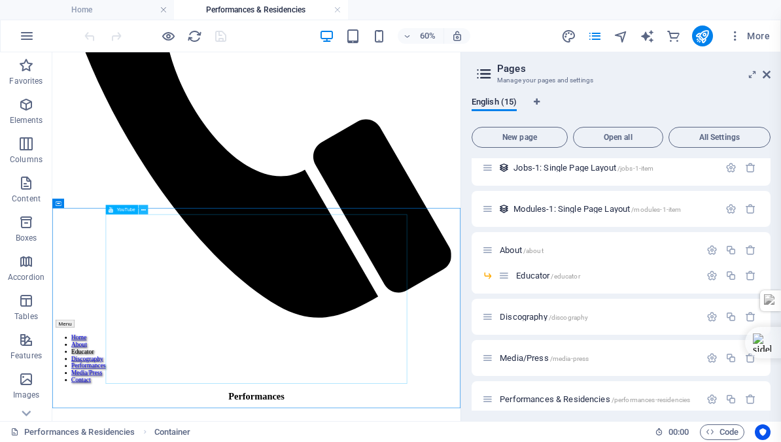
scroll to position [481, 0]
click at [766, 74] on icon at bounding box center [766, 74] width 8 height 10
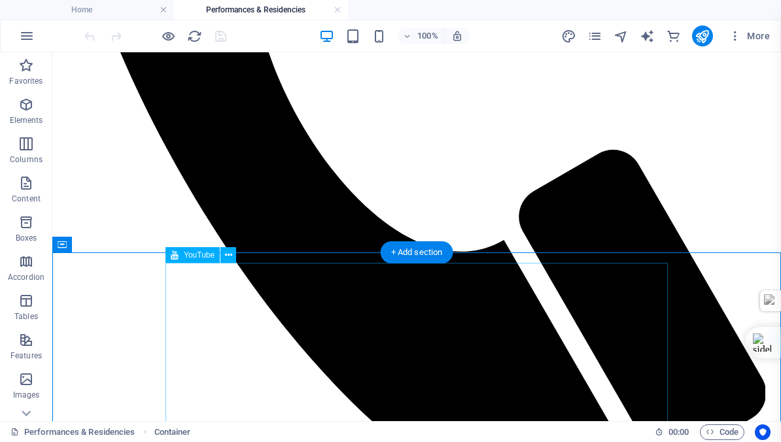
scroll to position [618, 0]
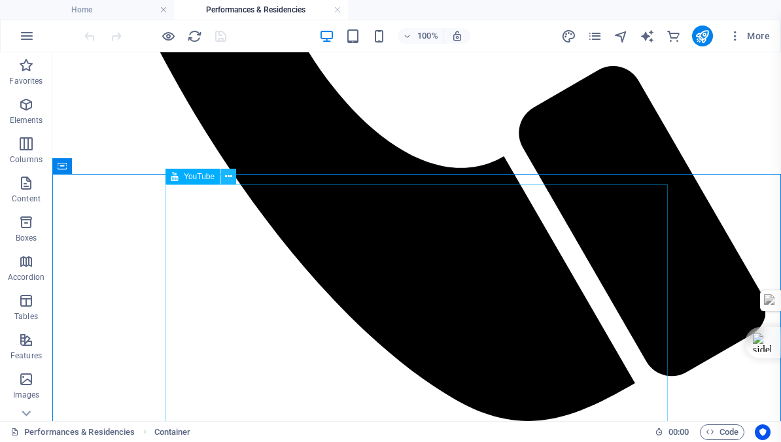
click at [228, 175] on icon at bounding box center [228, 177] width 7 height 14
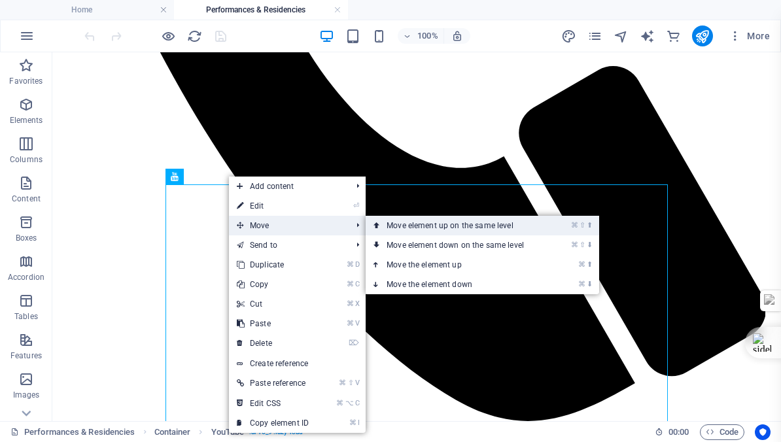
click at [433, 228] on link "⌘ ⇧ ⬆ Move element up on the same level" at bounding box center [457, 226] width 184 height 20
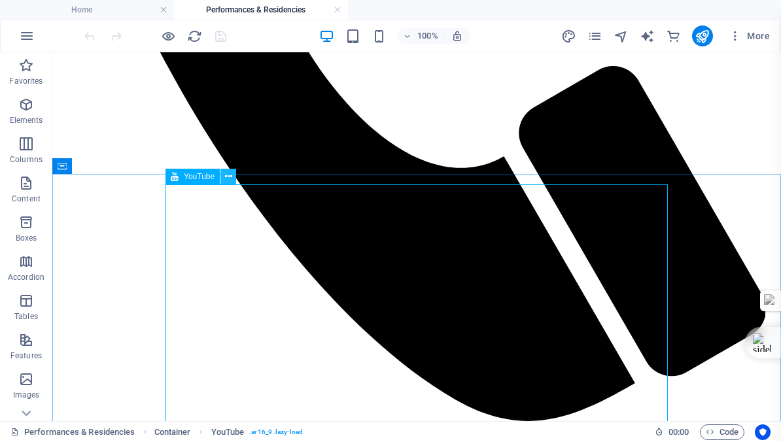
click at [228, 175] on icon at bounding box center [228, 177] width 7 height 14
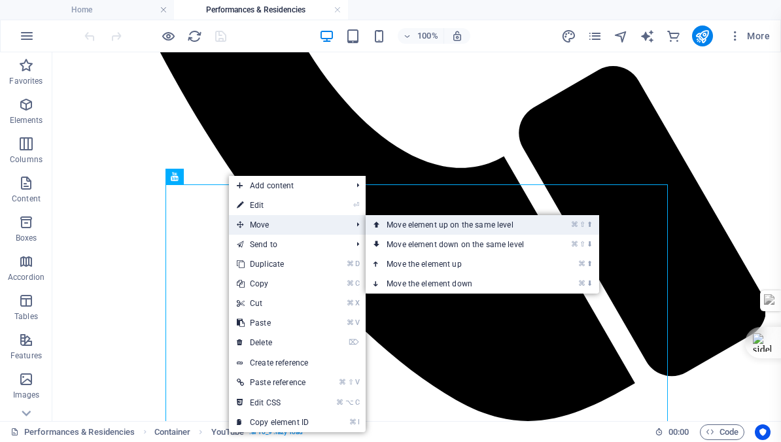
click at [431, 226] on link "⌘ ⇧ ⬆ Move element up on the same level" at bounding box center [457, 225] width 184 height 20
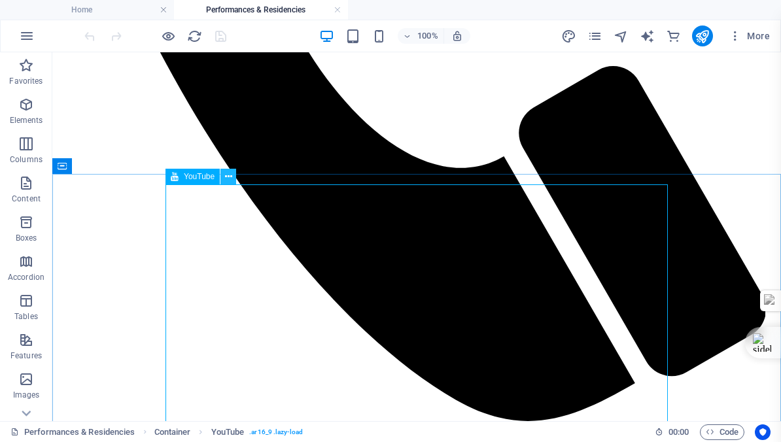
click at [228, 177] on icon at bounding box center [228, 177] width 7 height 14
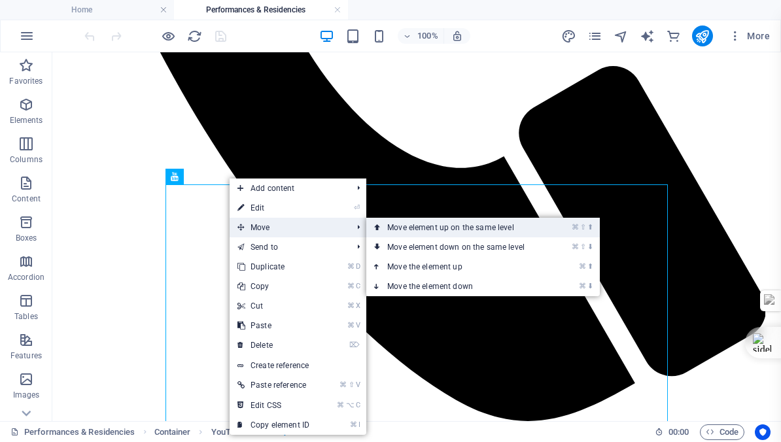
click at [442, 231] on link "⌘ ⇧ ⬆ Move element up on the same level" at bounding box center [458, 228] width 184 height 20
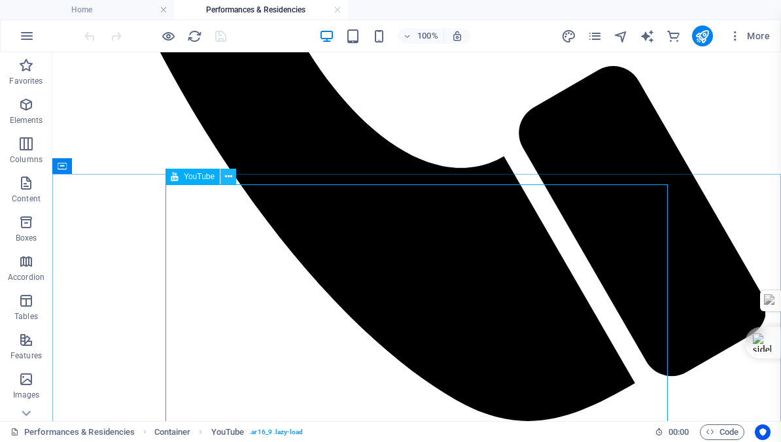
click at [228, 175] on icon at bounding box center [228, 177] width 7 height 14
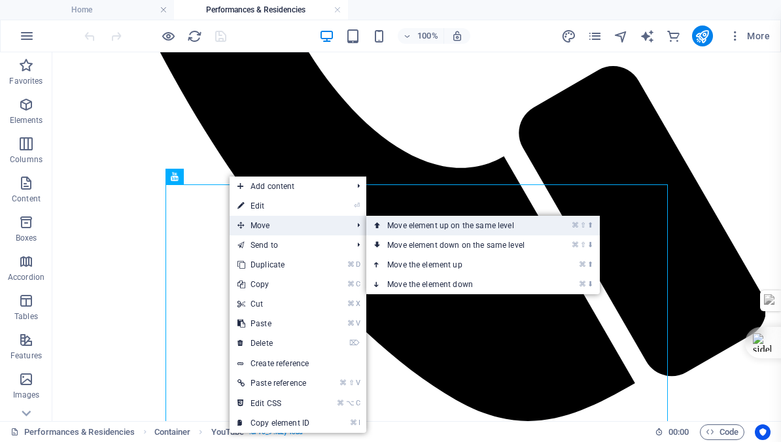
click at [421, 228] on link "⌘ ⇧ ⬆ Move element up on the same level" at bounding box center [458, 226] width 184 height 20
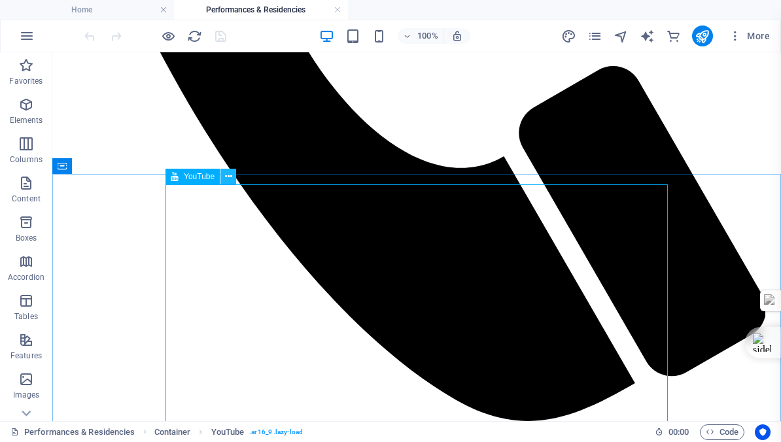
click at [229, 175] on icon at bounding box center [228, 177] width 7 height 14
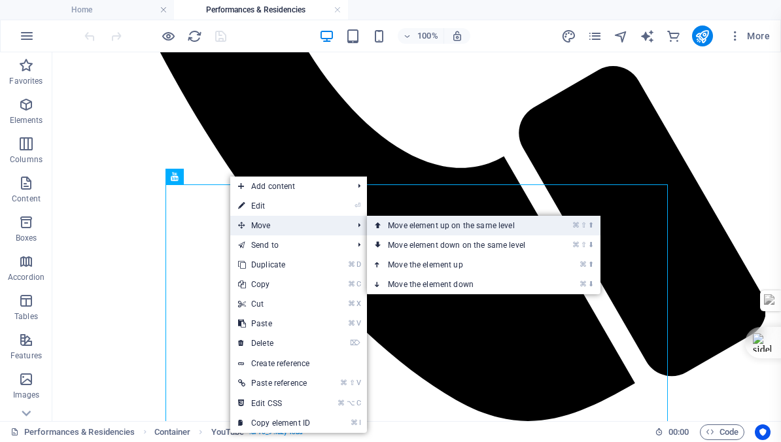
click at [452, 226] on link "⌘ ⇧ ⬆ Move element up on the same level" at bounding box center [459, 226] width 184 height 20
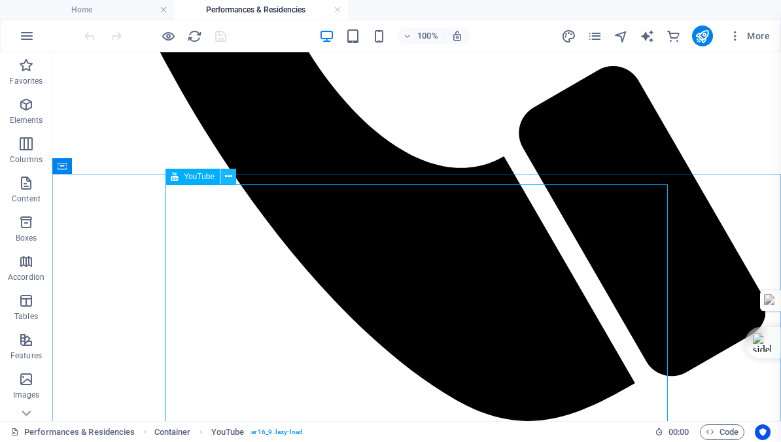
click at [228, 177] on icon at bounding box center [228, 177] width 7 height 14
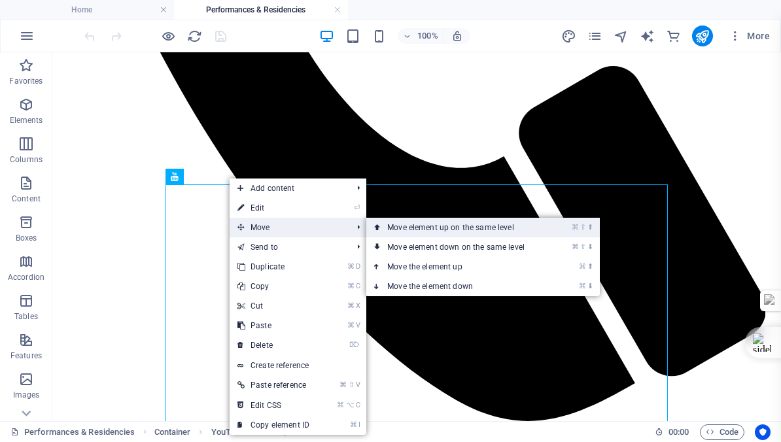
click at [411, 226] on link "⌘ ⇧ ⬆ Move element up on the same level" at bounding box center [458, 228] width 184 height 20
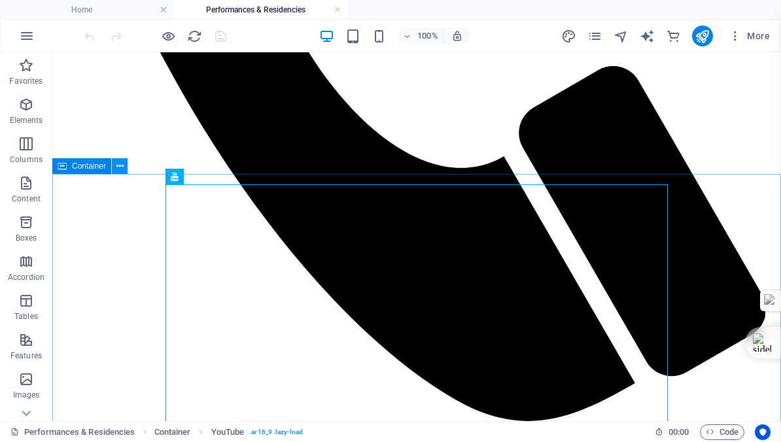
click at [120, 165] on icon at bounding box center [119, 167] width 7 height 14
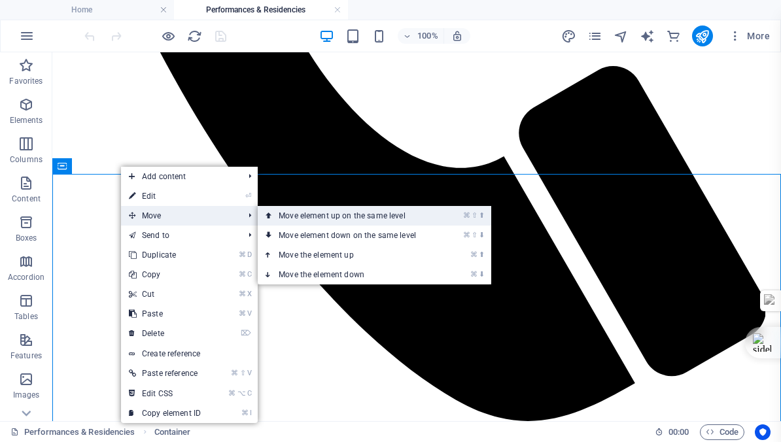
click at [322, 216] on link "⌘ ⇧ ⬆ Move element up on the same level" at bounding box center [350, 216] width 184 height 20
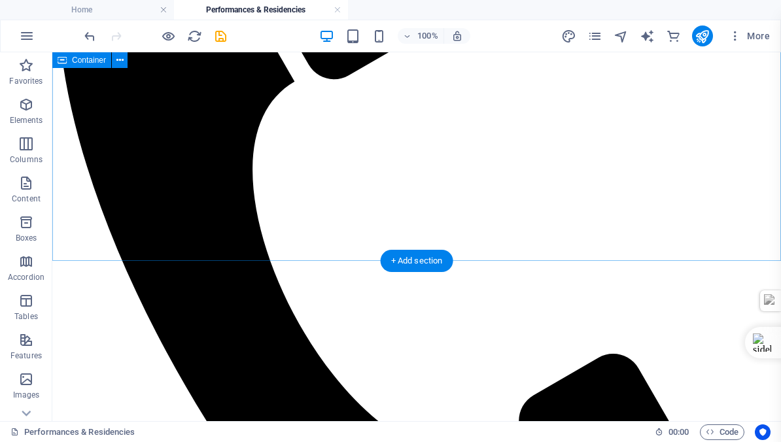
scroll to position [184, 0]
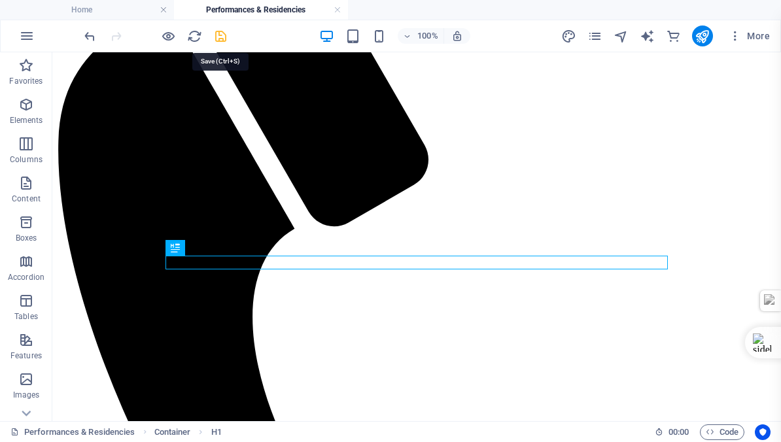
click at [220, 34] on icon "save" at bounding box center [220, 36] width 15 height 15
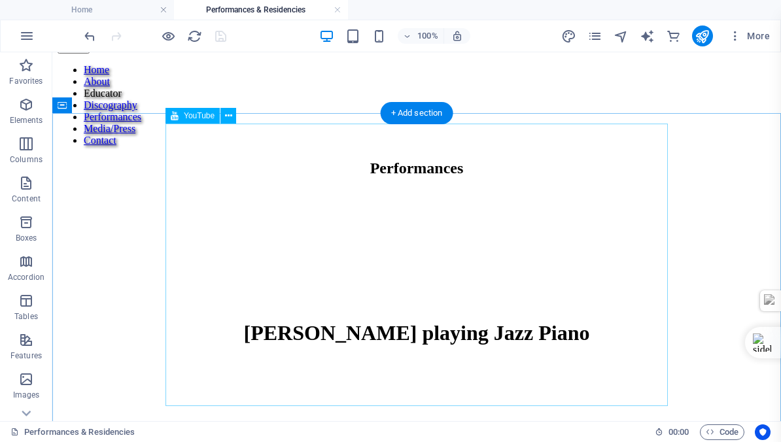
scroll to position [994, 0]
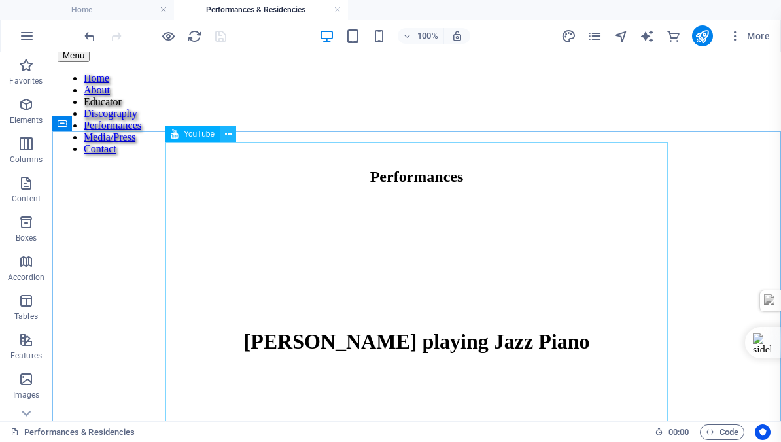
click at [228, 134] on icon at bounding box center [228, 134] width 7 height 14
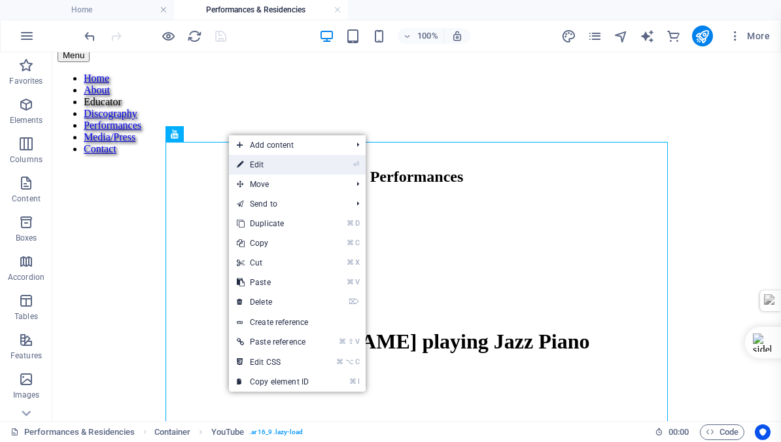
click at [254, 168] on link "⏎ Edit" at bounding box center [273, 165] width 88 height 20
select select "ar16_9"
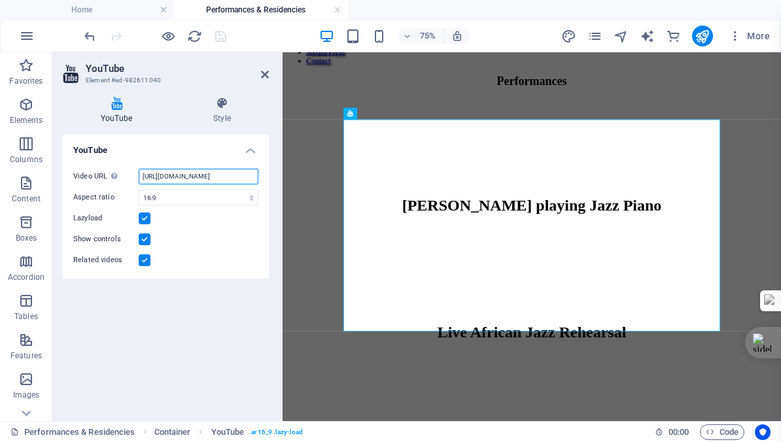
click at [216, 174] on input "https://www.youtube.com/watch?v=RiGLnVj4lNg" at bounding box center [199, 177] width 120 height 16
paste input "https://youtu.be/x9IrLPpdhJ8?si=9QhkaJN2kc-EOdmJ"
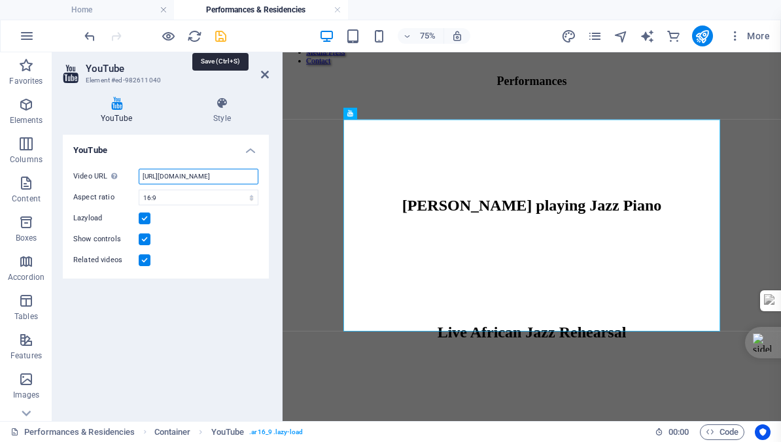
type input "https://youtu.be/x9IrLPpdhJ8?si=9QhkaJN2kc-EOdmJ"
click at [220, 39] on icon "save" at bounding box center [220, 36] width 15 height 15
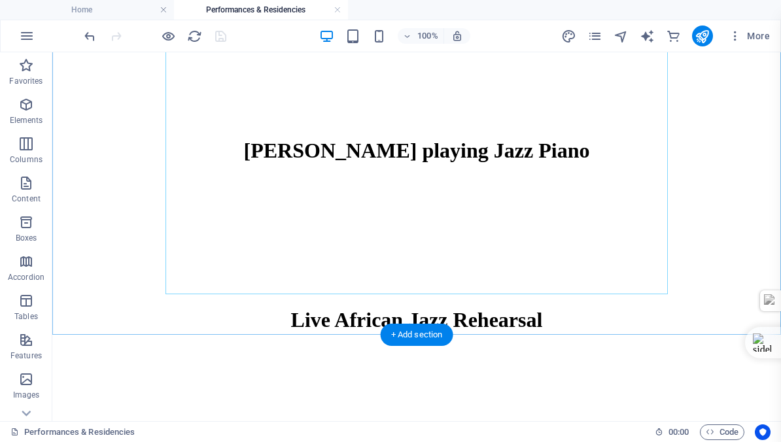
scroll to position [1191, 0]
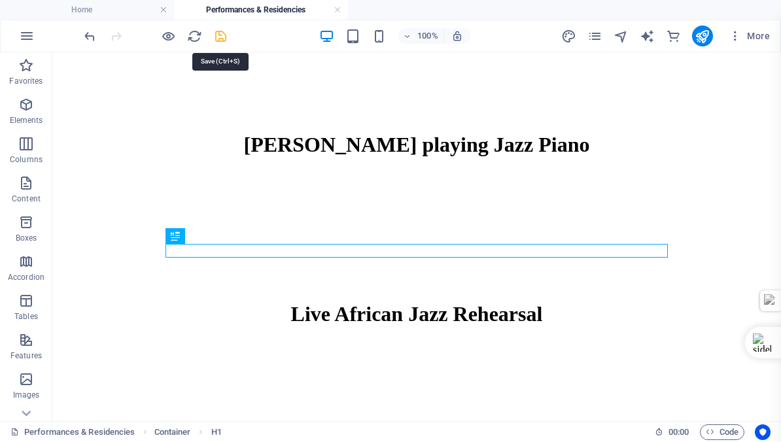
click at [217, 33] on icon "save" at bounding box center [220, 36] width 15 height 15
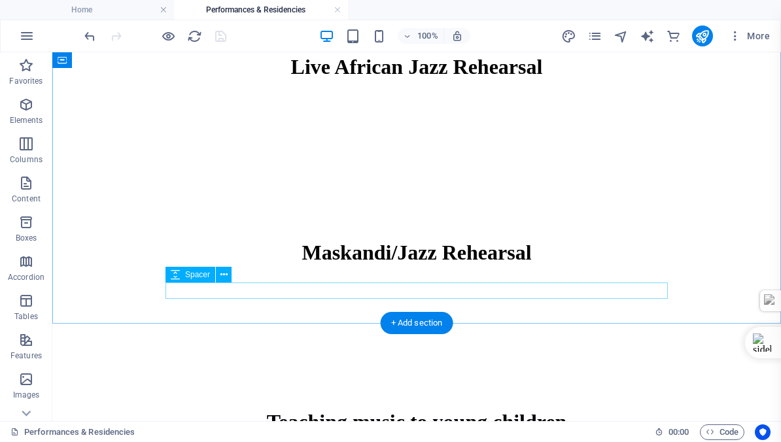
scroll to position [1477, 0]
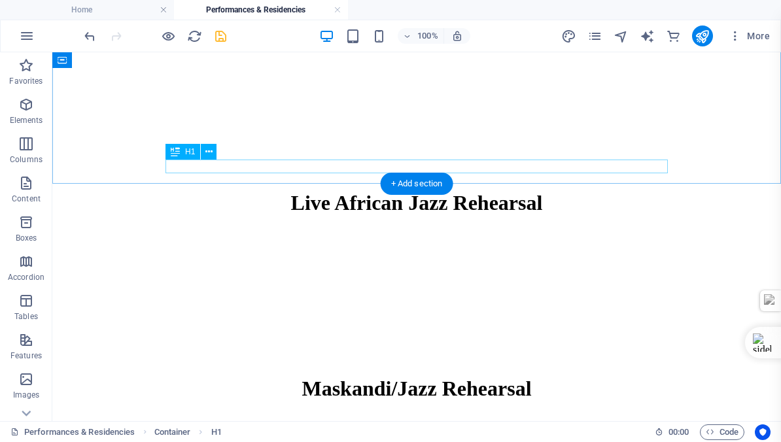
scroll to position [1276, 0]
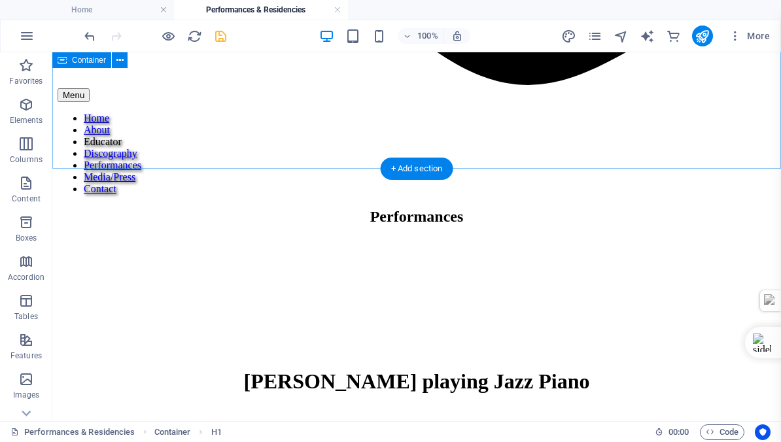
scroll to position [949, 0]
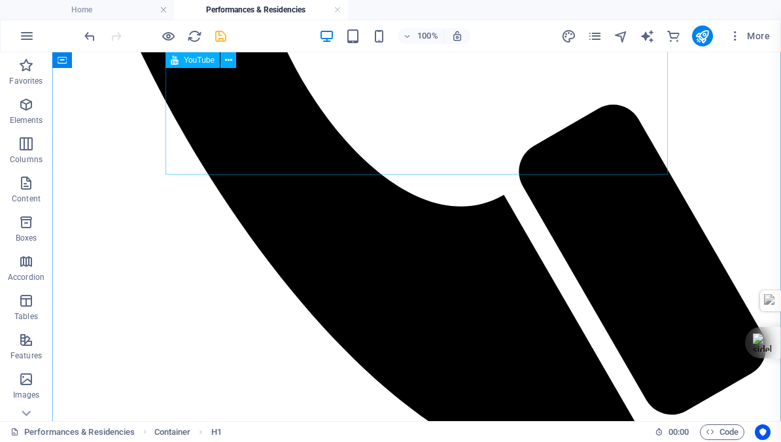
scroll to position [577, 0]
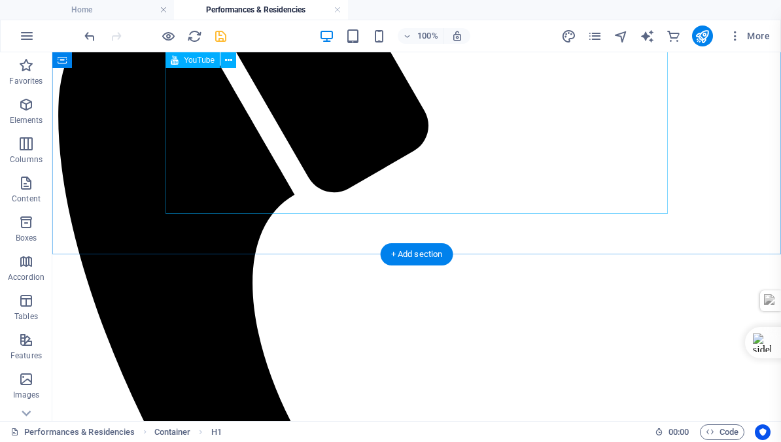
scroll to position [209, 0]
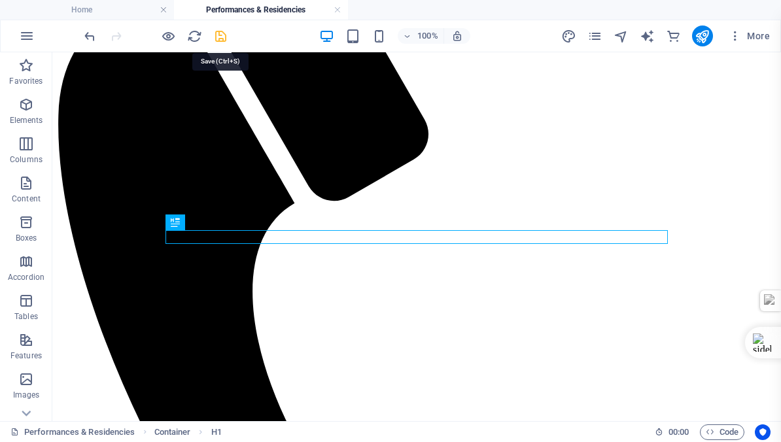
click at [219, 33] on icon "save" at bounding box center [220, 36] width 15 height 15
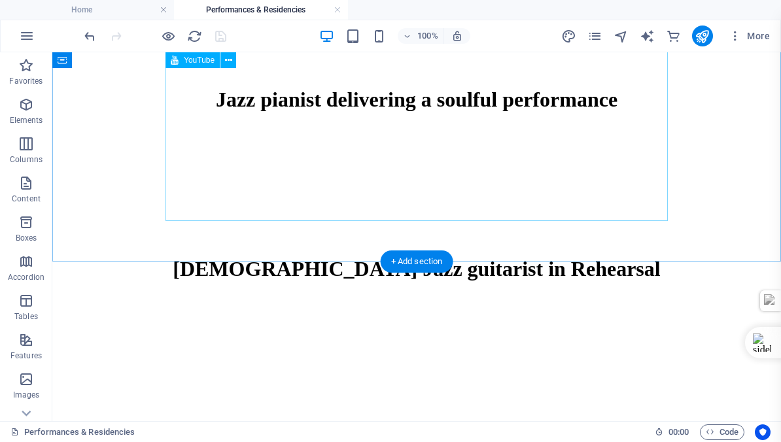
scroll to position [1258, 0]
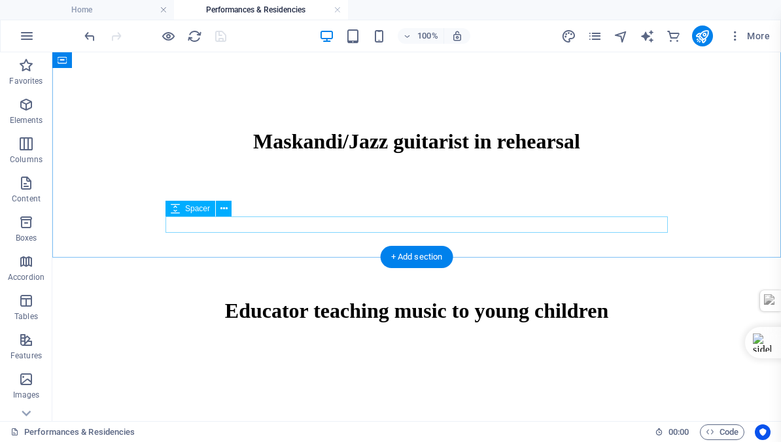
scroll to position [1536, 0]
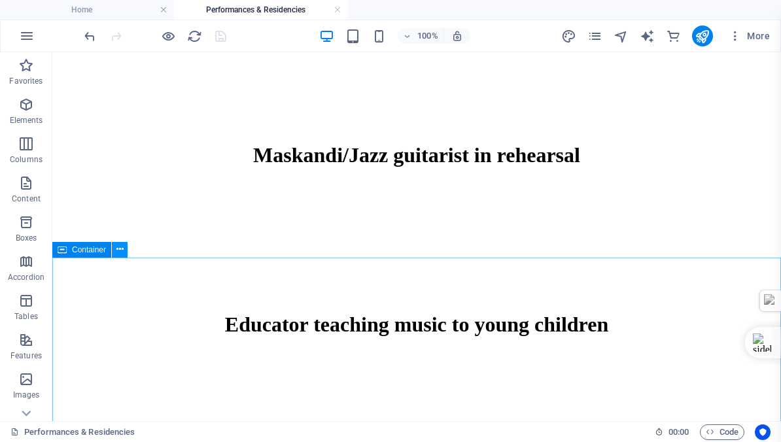
click at [120, 248] on icon at bounding box center [119, 250] width 7 height 14
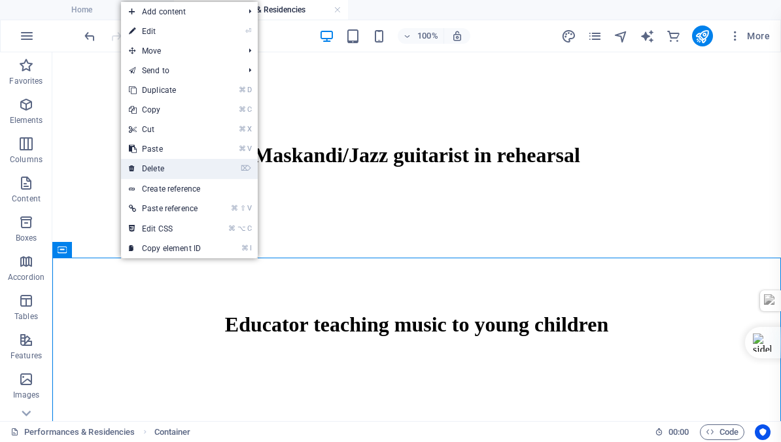
click at [158, 168] on link "⌦ Delete" at bounding box center [165, 169] width 88 height 20
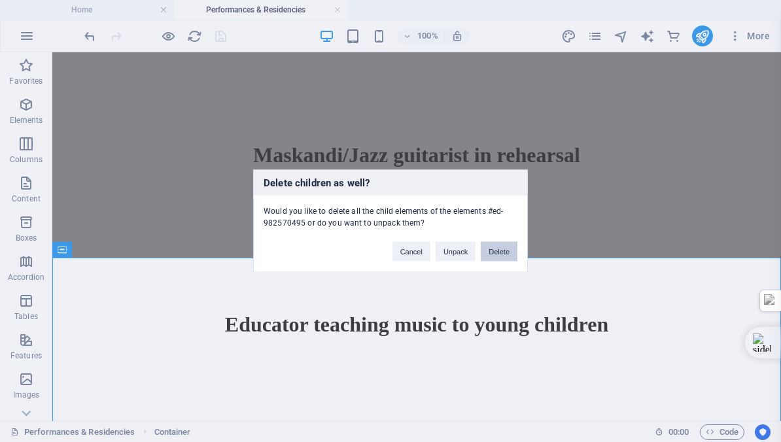
click at [502, 250] on button "Delete" at bounding box center [499, 252] width 37 height 20
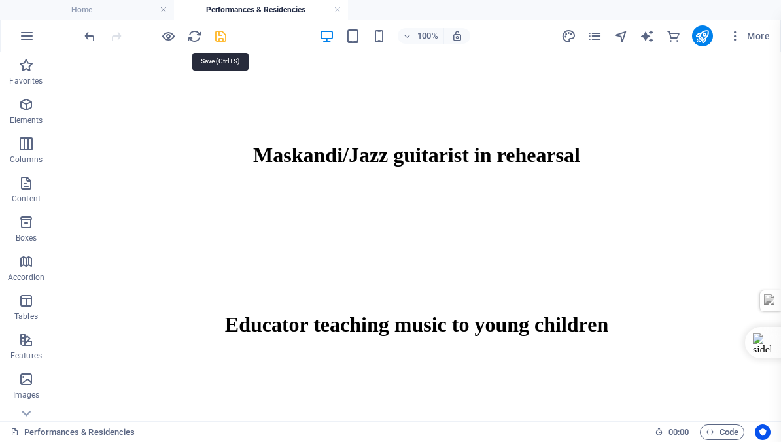
click at [218, 38] on icon "save" at bounding box center [220, 36] width 15 height 15
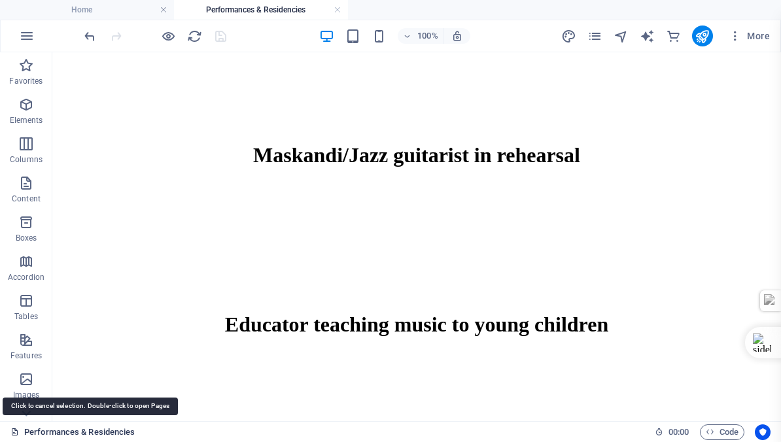
click at [56, 430] on link "Performances & Residencies" at bounding box center [72, 432] width 125 height 16
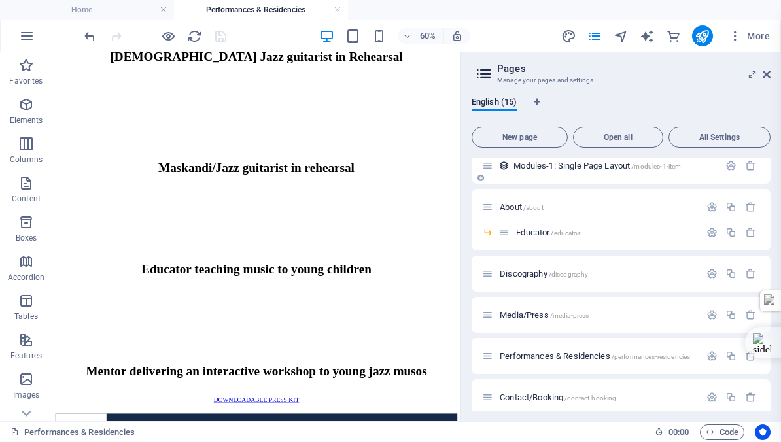
scroll to position [350, 0]
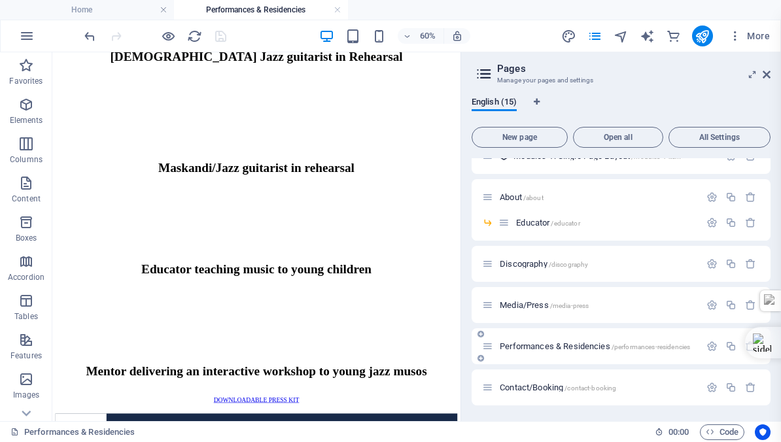
click at [537, 347] on span "Performances & Residencies /performances-residencies" at bounding box center [595, 346] width 190 height 10
click at [764, 75] on icon at bounding box center [766, 74] width 8 height 10
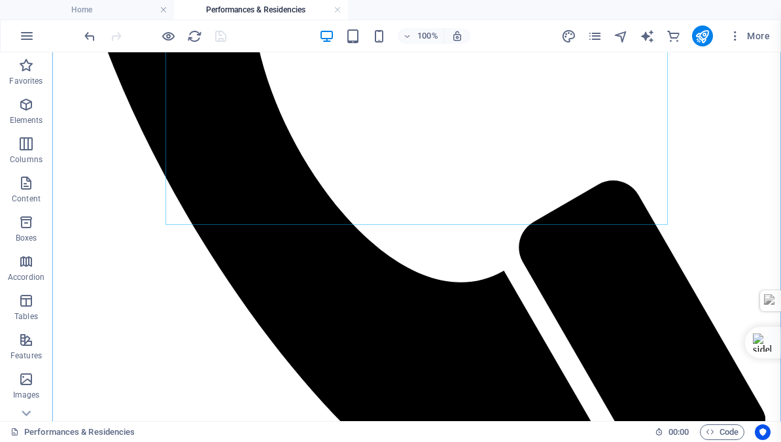
scroll to position [532, 0]
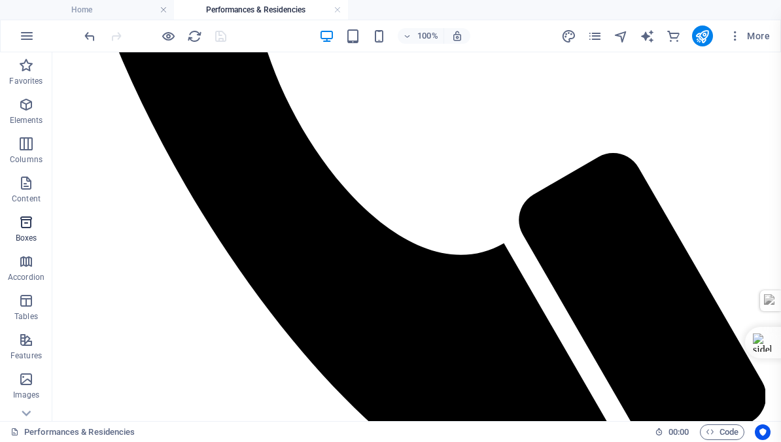
click at [20, 227] on icon "button" at bounding box center [26, 222] width 16 height 16
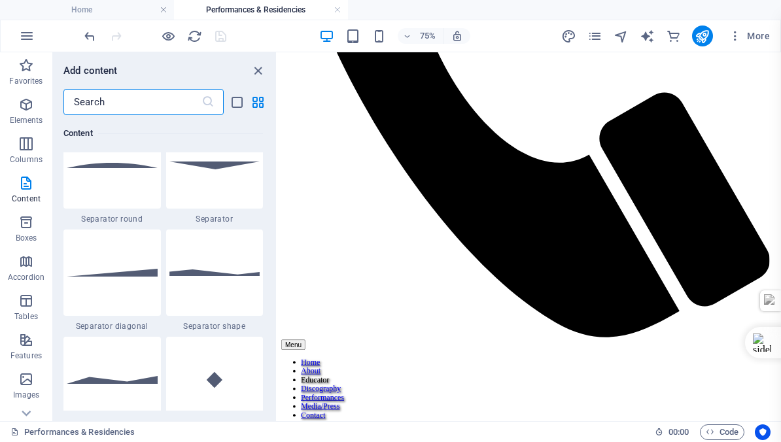
scroll to position [3172, 0]
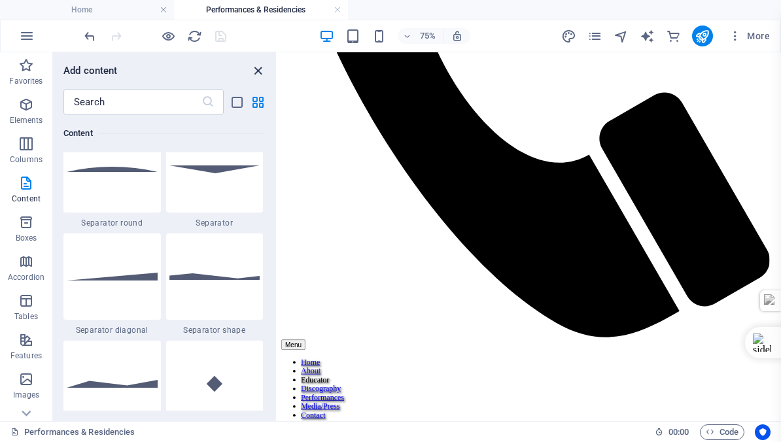
click at [257, 70] on icon "close panel" at bounding box center [257, 70] width 15 height 15
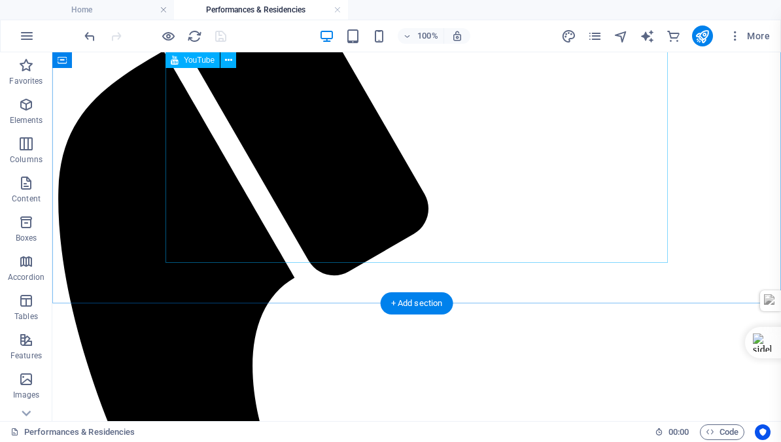
scroll to position [0, 0]
